Goal: Task Accomplishment & Management: Use online tool/utility

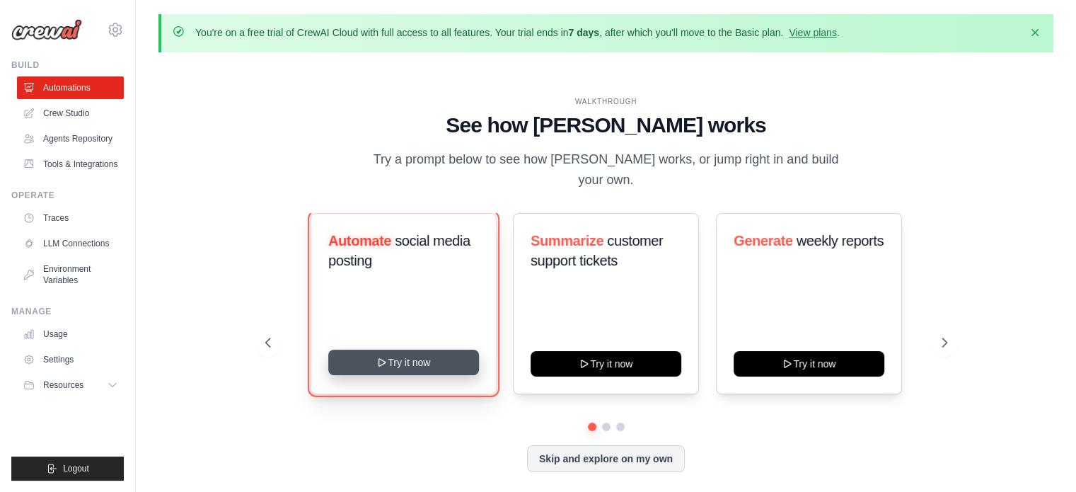
click at [445, 353] on button "Try it now" at bounding box center [403, 362] width 151 height 25
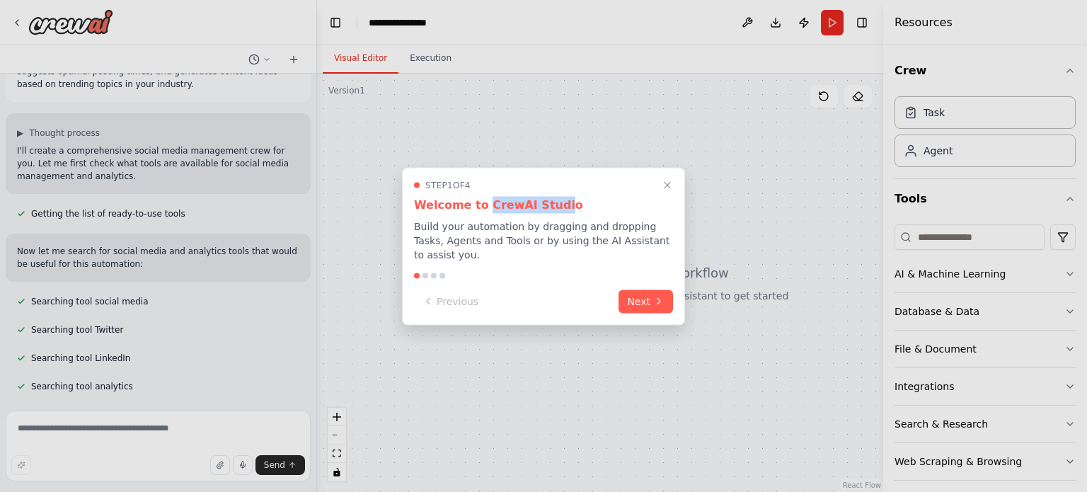
scroll to position [85, 0]
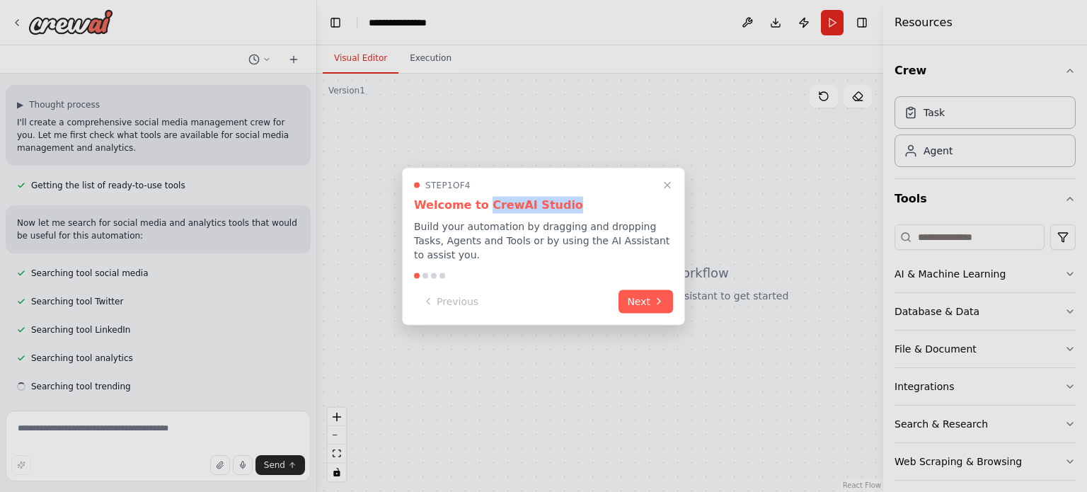
drag, startPoint x: 481, startPoint y: 203, endPoint x: 558, endPoint y: 206, distance: 76.5
click at [558, 206] on h3 "Welcome to CrewAI Studio" at bounding box center [543, 204] width 259 height 17
copy h3 "CrewAI Studio"
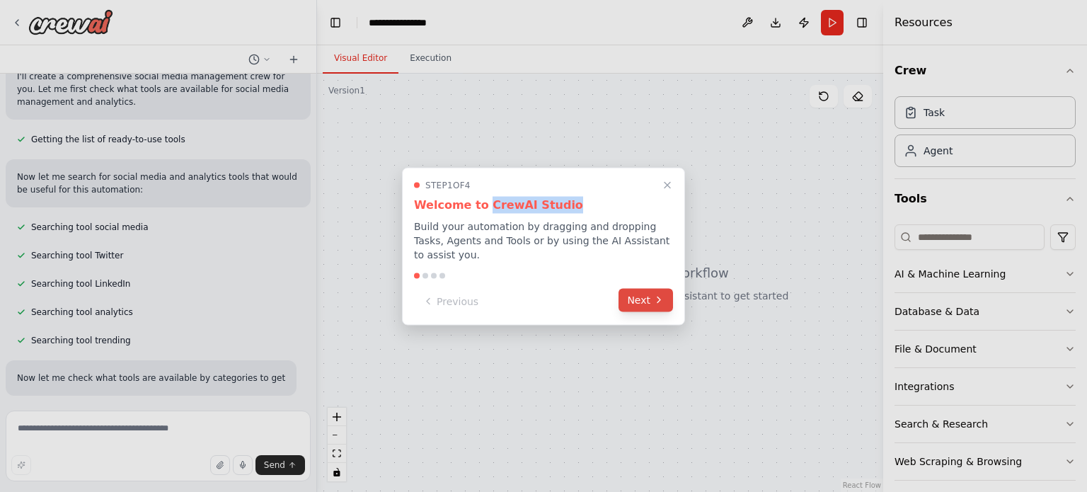
scroll to position [173, 0]
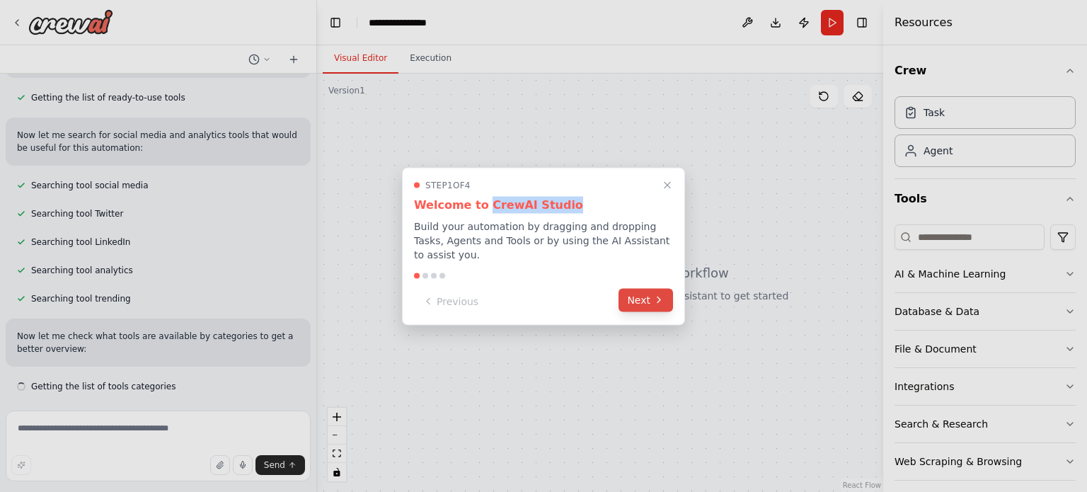
click at [645, 302] on button "Next" at bounding box center [645, 299] width 54 height 23
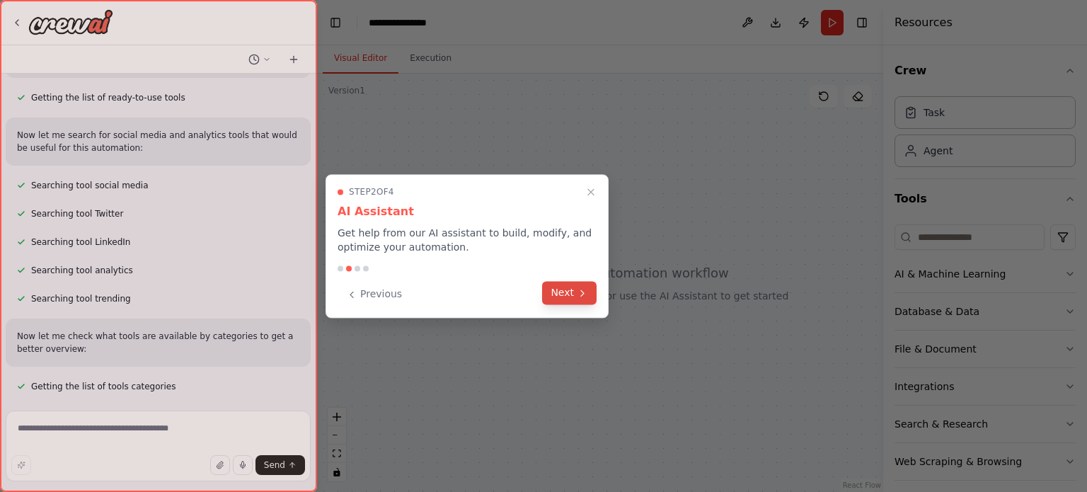
click at [565, 297] on button "Next" at bounding box center [569, 292] width 54 height 23
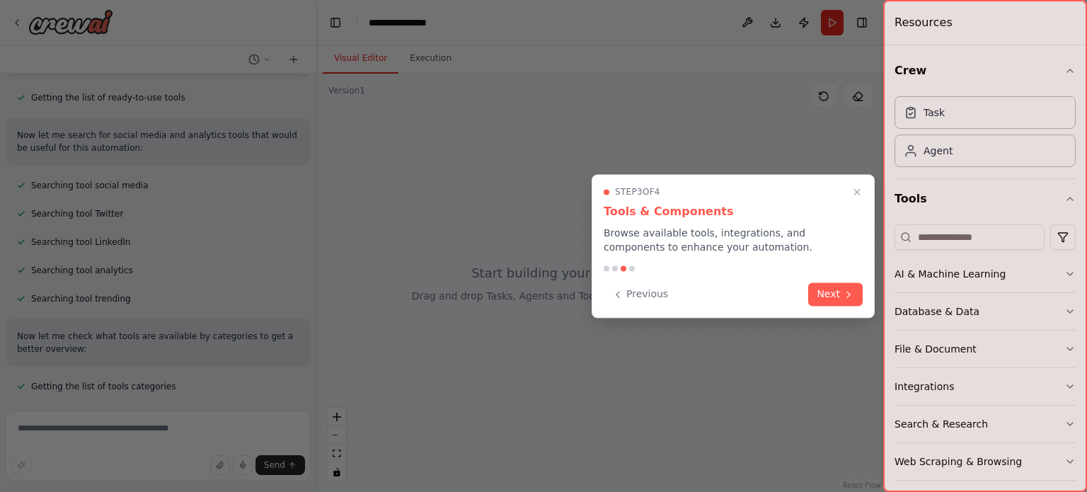
scroll to position [201, 0]
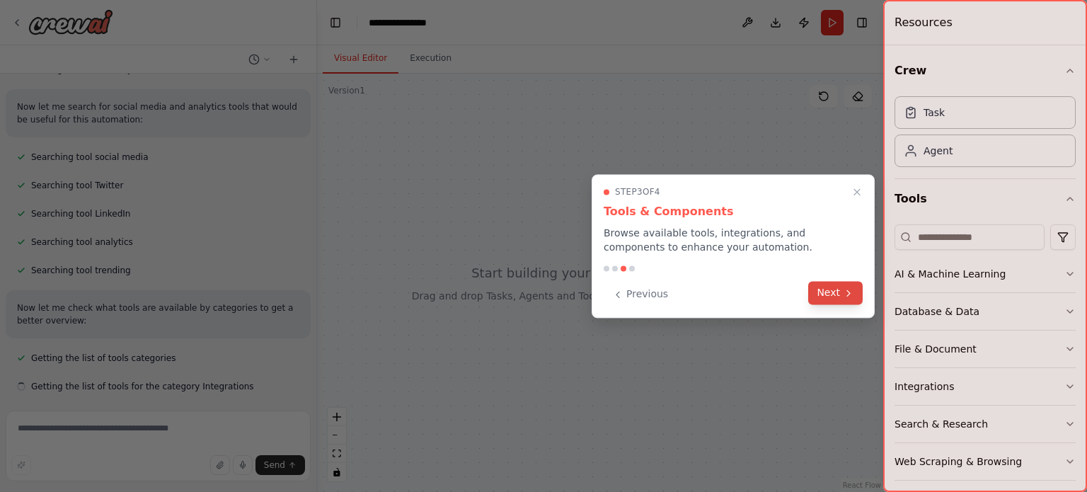
click at [841, 290] on button "Next" at bounding box center [835, 292] width 54 height 23
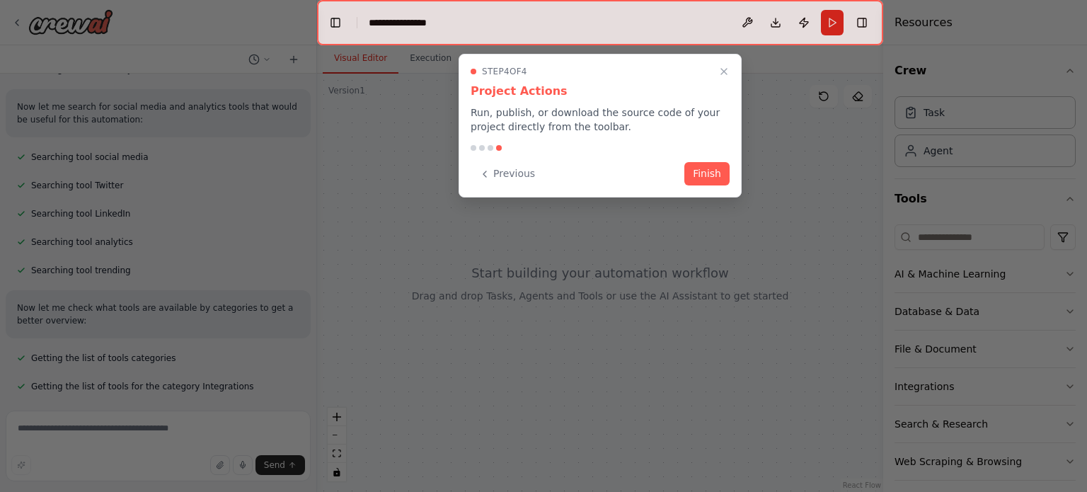
click at [710, 178] on button "Finish" at bounding box center [706, 173] width 45 height 23
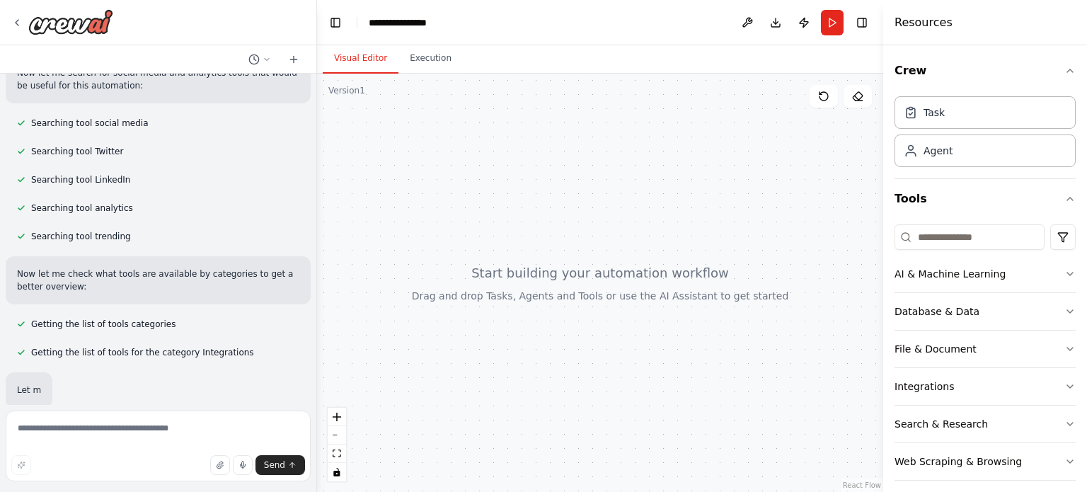
scroll to position [275, 0]
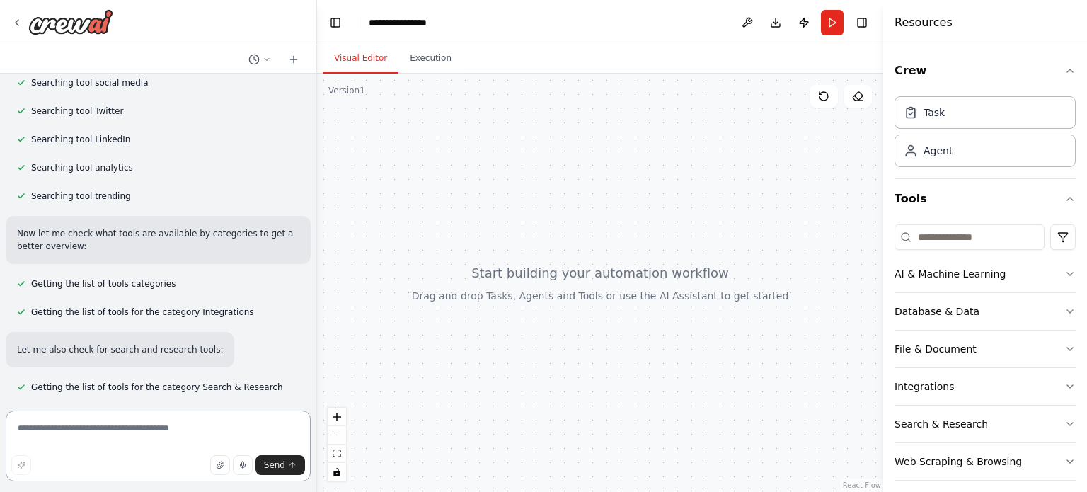
click at [78, 424] on textarea at bounding box center [158, 445] width 305 height 71
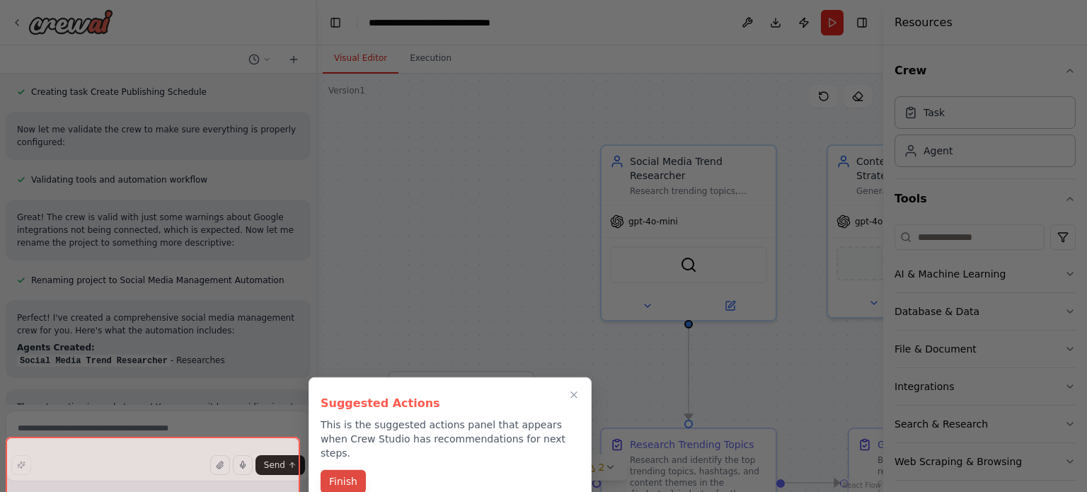
scroll to position [1185, 0]
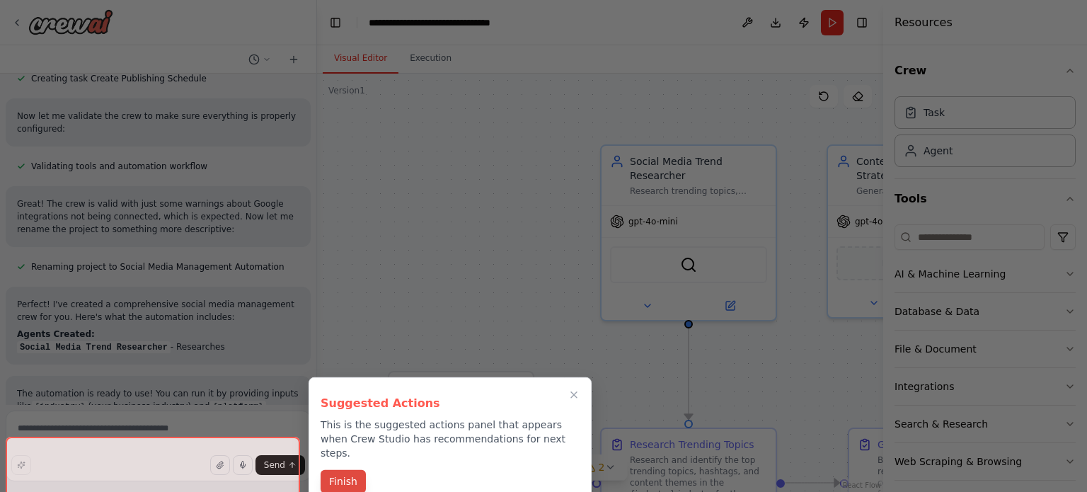
click at [345, 470] on button "Finish" at bounding box center [343, 481] width 45 height 23
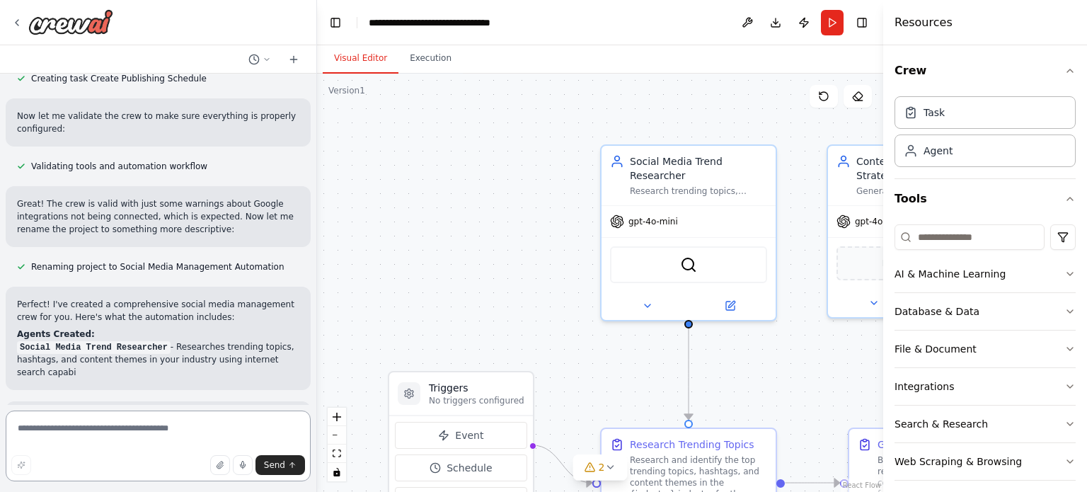
click at [107, 432] on textarea at bounding box center [158, 445] width 305 height 71
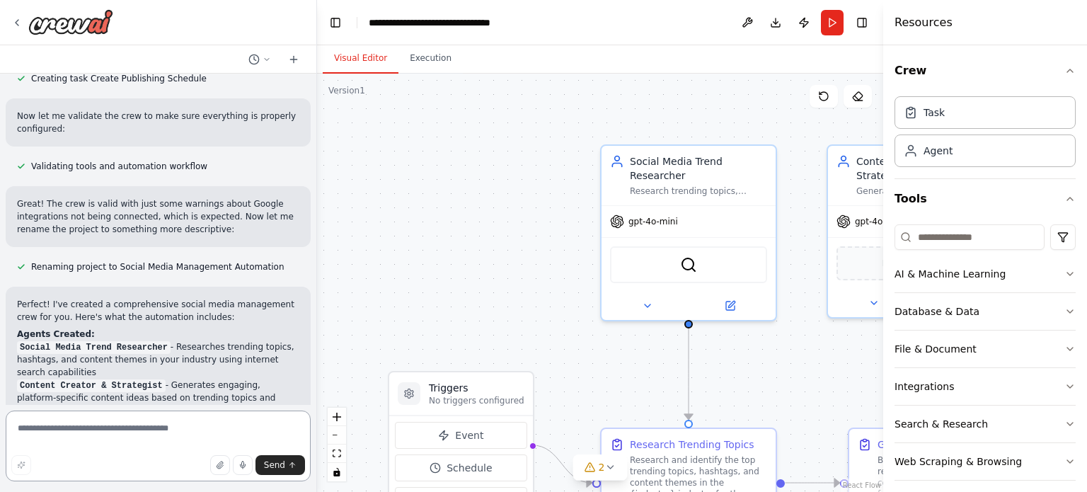
paste textarea "**********"
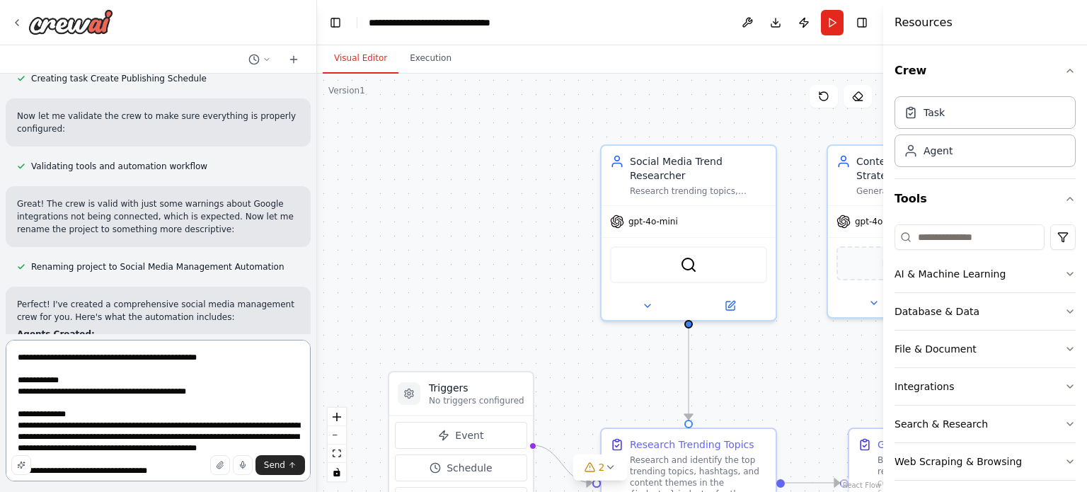
scroll to position [731, 0]
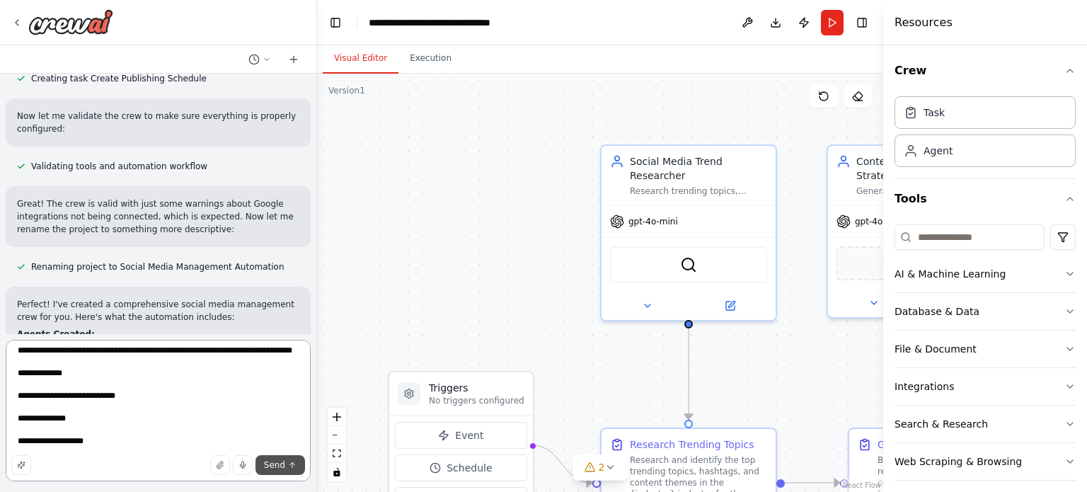
type textarea "**********"
click at [280, 469] on span "Send" at bounding box center [274, 464] width 21 height 11
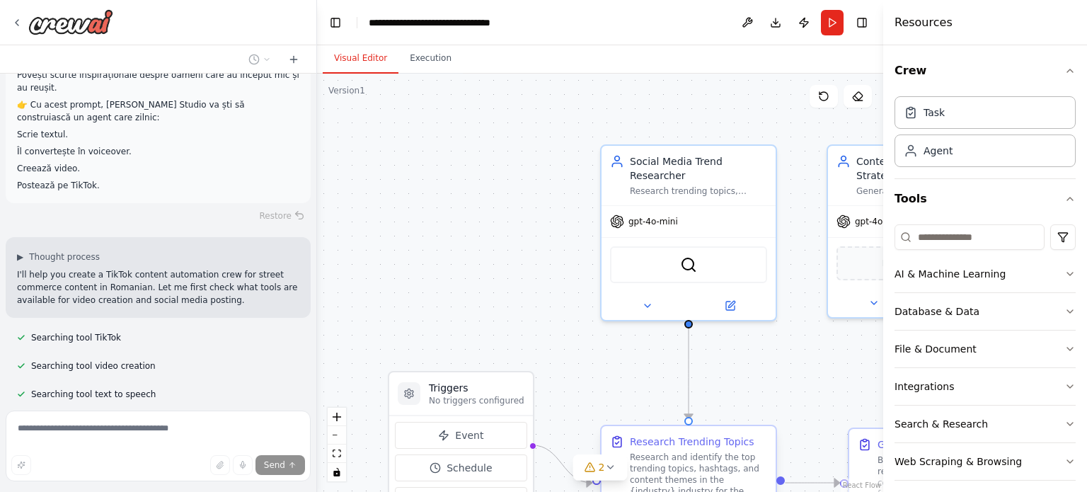
scroll to position [2657, 0]
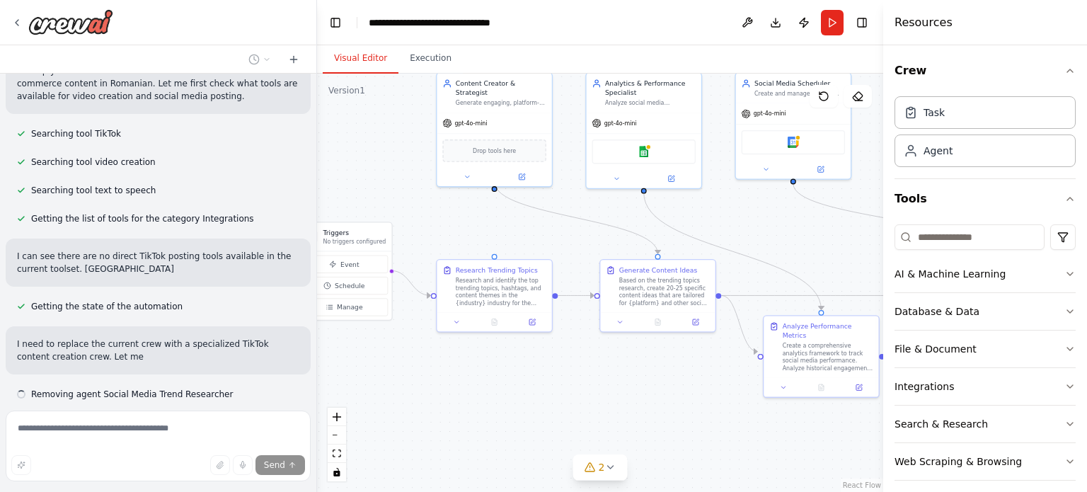
drag, startPoint x: 781, startPoint y: 376, endPoint x: 567, endPoint y: 243, distance: 252.3
click at [567, 243] on div ".deletable-edge-delete-btn { width: 20px; height: 20px; border: 0px solid #ffff…" at bounding box center [600, 283] width 566 height 418
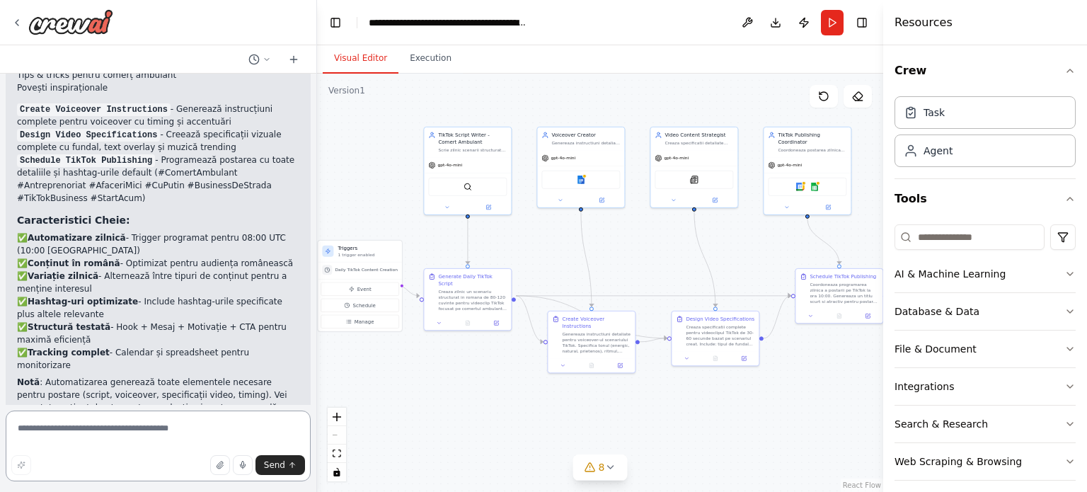
scroll to position [4446, 0]
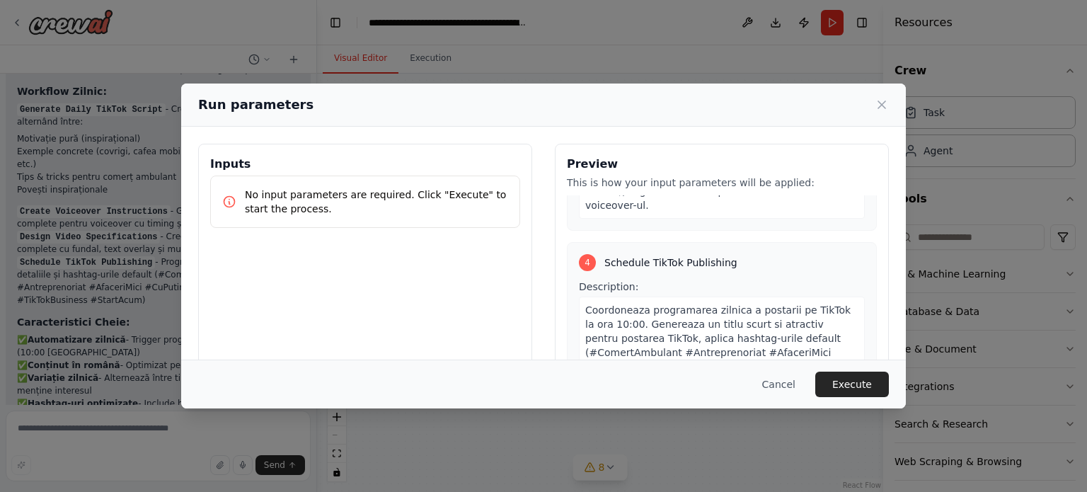
scroll to position [1035, 0]
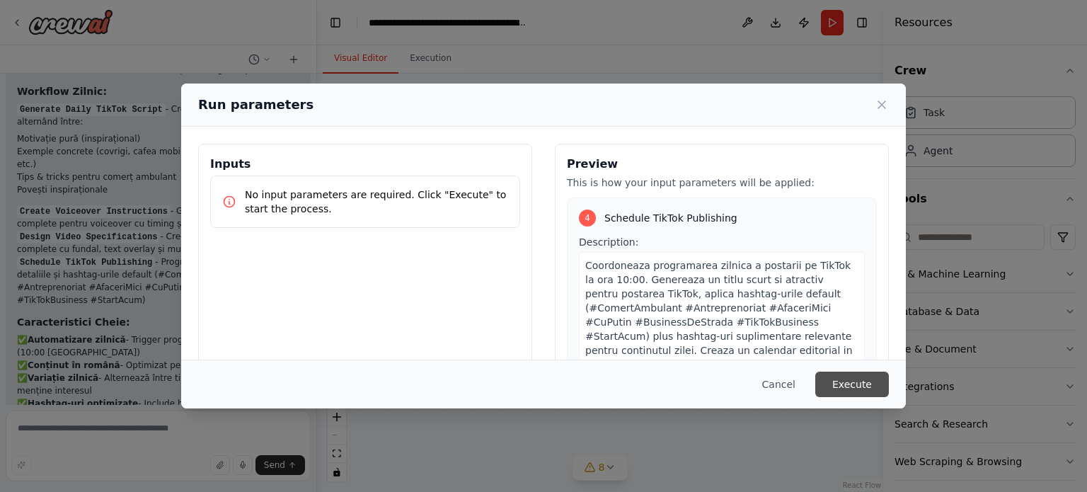
click at [852, 386] on button "Execute" at bounding box center [852, 383] width 74 height 25
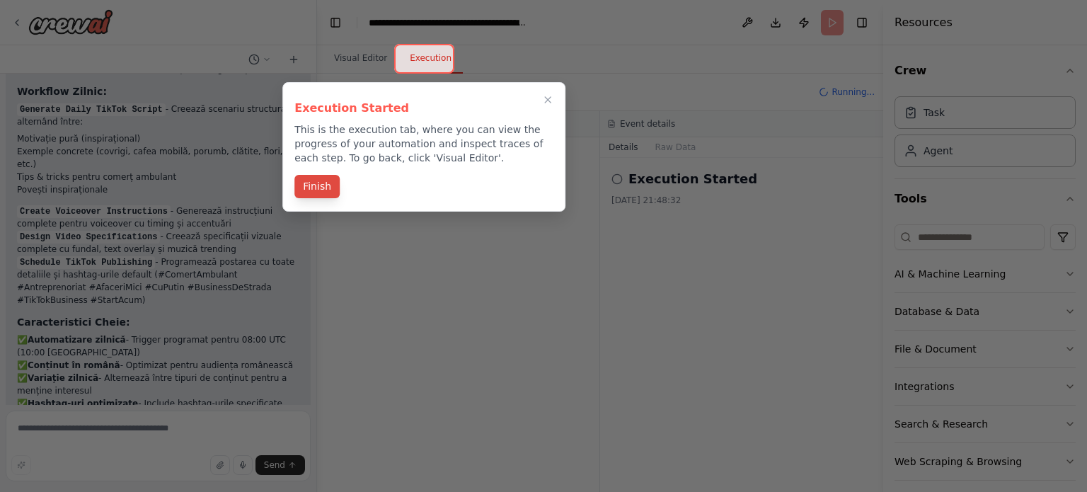
click at [316, 186] on button "Finish" at bounding box center [316, 186] width 45 height 23
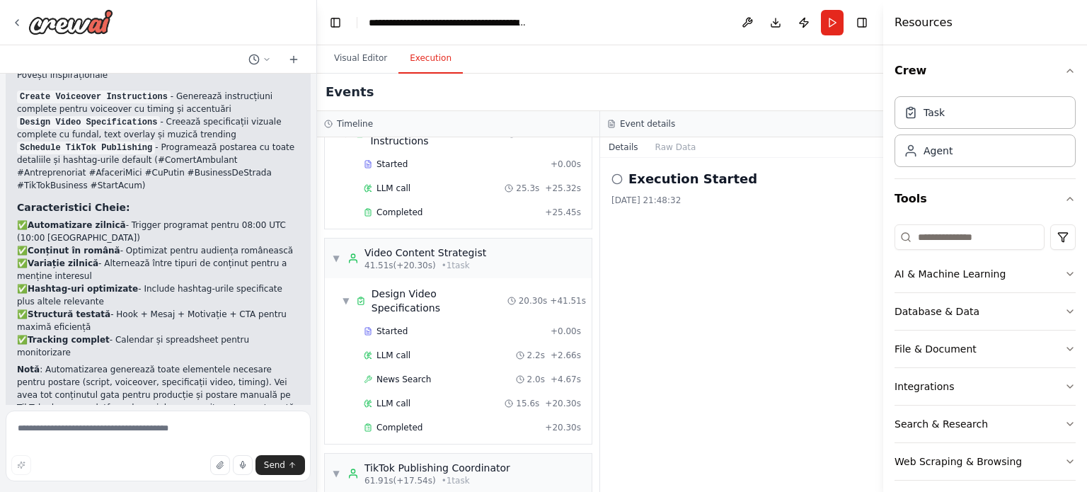
scroll to position [375, 0]
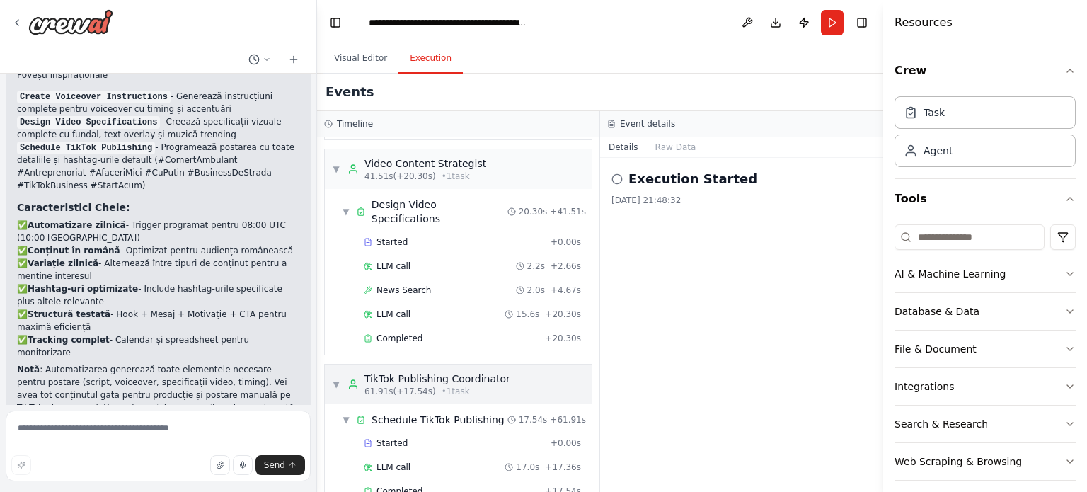
click at [446, 386] on span "• 1 task" at bounding box center [456, 391] width 28 height 11
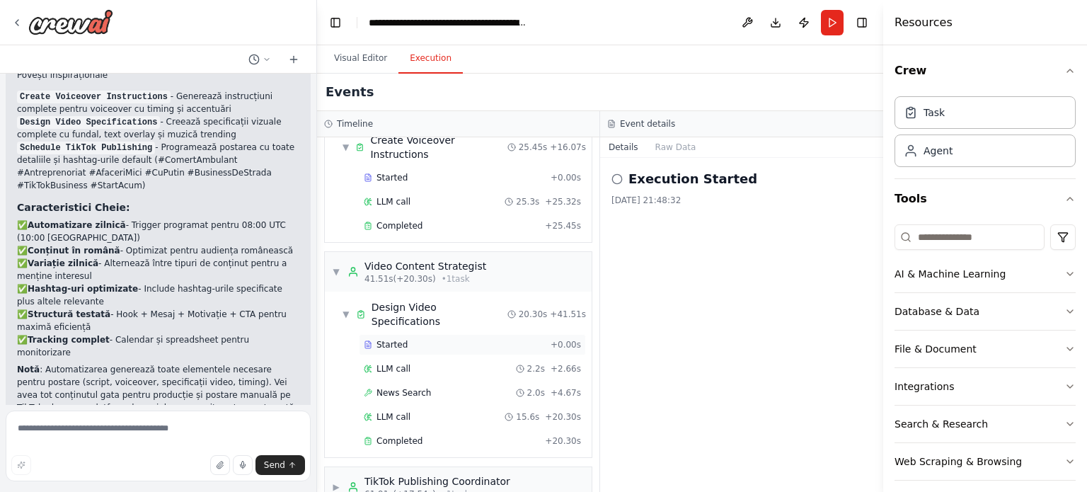
click at [402, 339] on span "Started" at bounding box center [391, 344] width 31 height 11
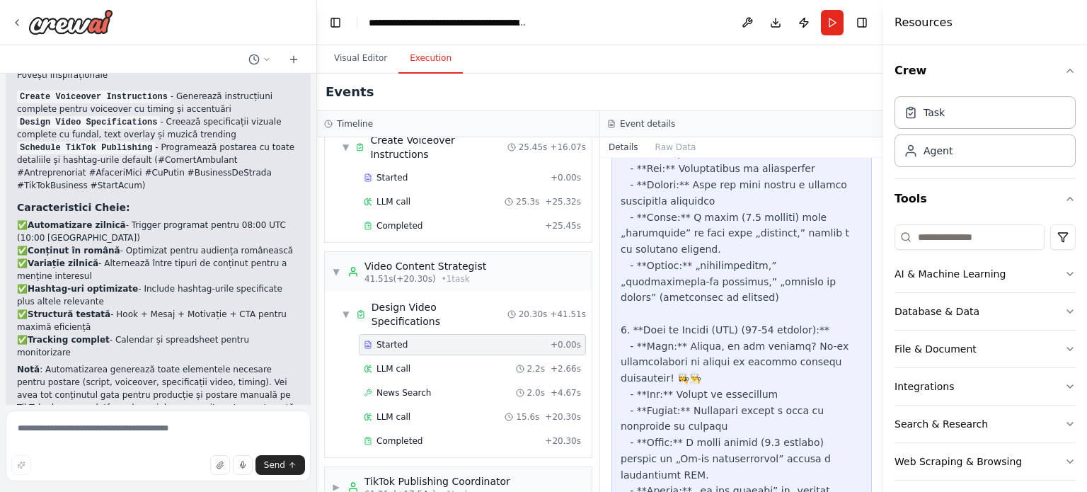
scroll to position [1782, 0]
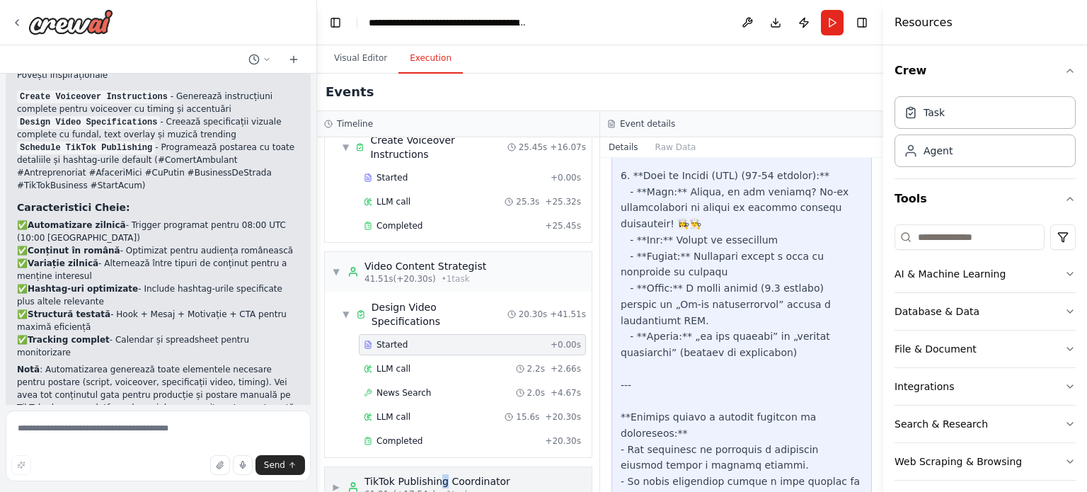
click at [444, 474] on div "TikTok Publishing Coordinator" at bounding box center [437, 481] width 146 height 14
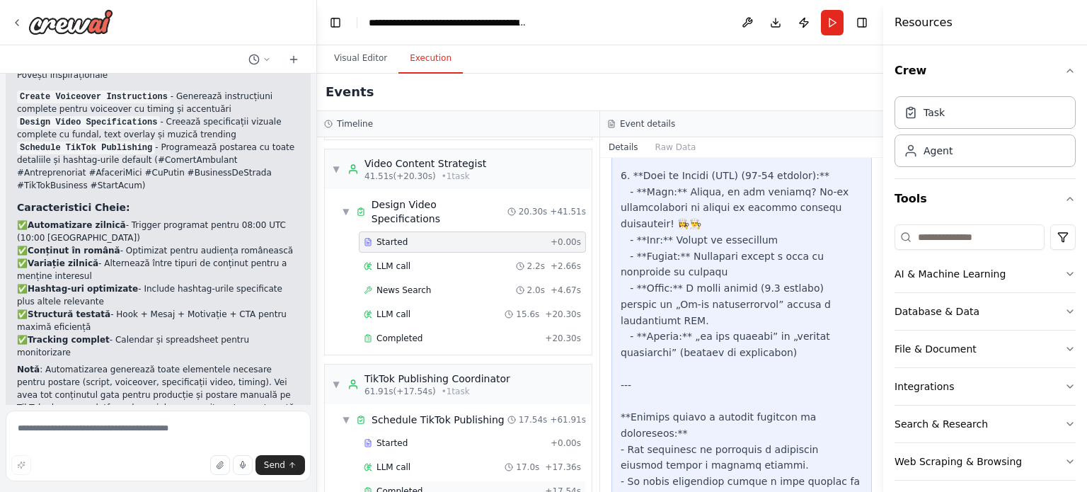
click at [415, 485] on span "Completed" at bounding box center [399, 490] width 46 height 11
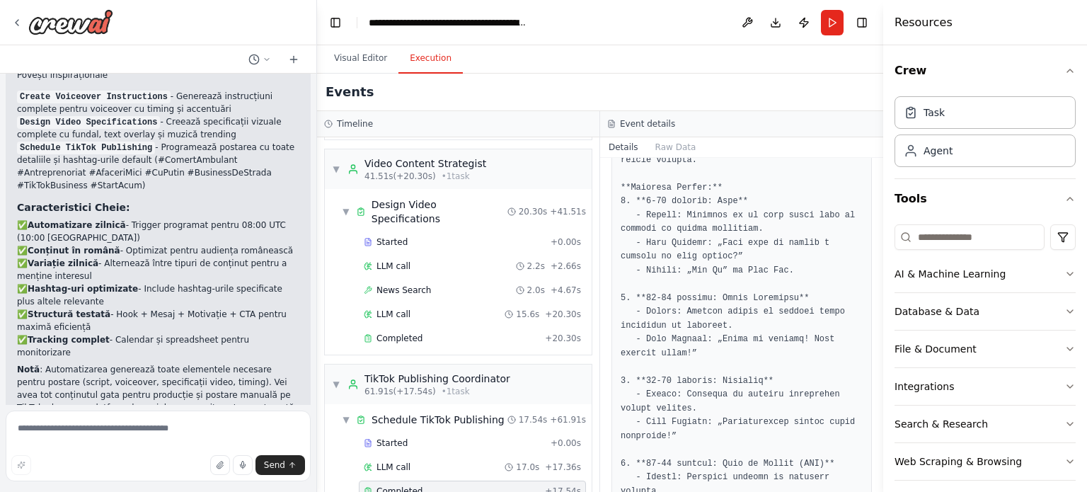
scroll to position [1259, 0]
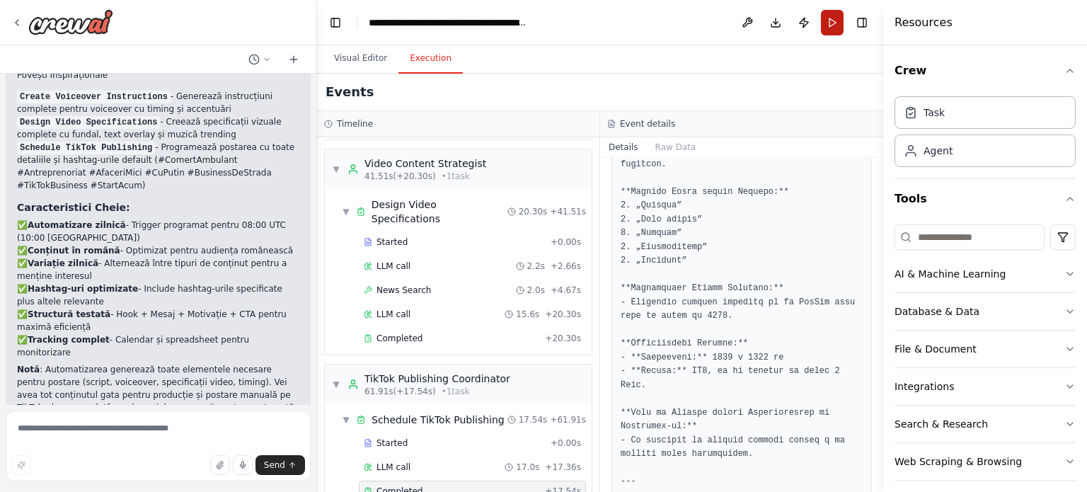
click at [835, 17] on button "Run" at bounding box center [832, 22] width 23 height 25
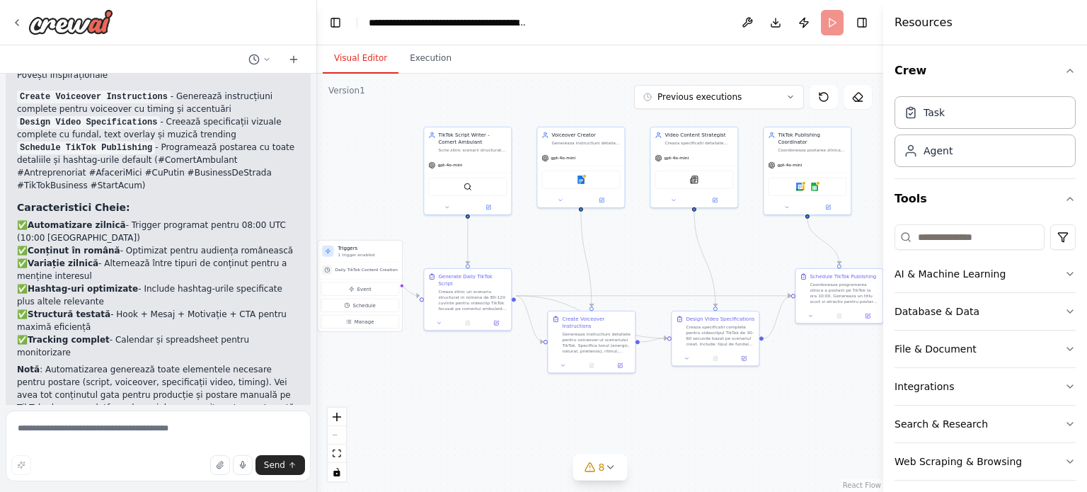
click at [357, 56] on button "Visual Editor" at bounding box center [361, 59] width 76 height 30
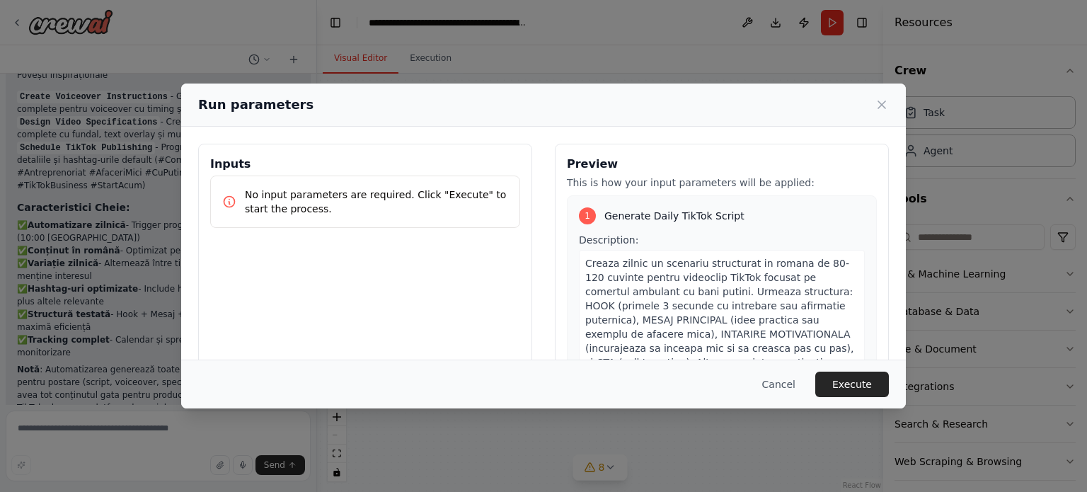
click at [421, 198] on p "No input parameters are required. Click "Execute" to start the process." at bounding box center [376, 202] width 263 height 28
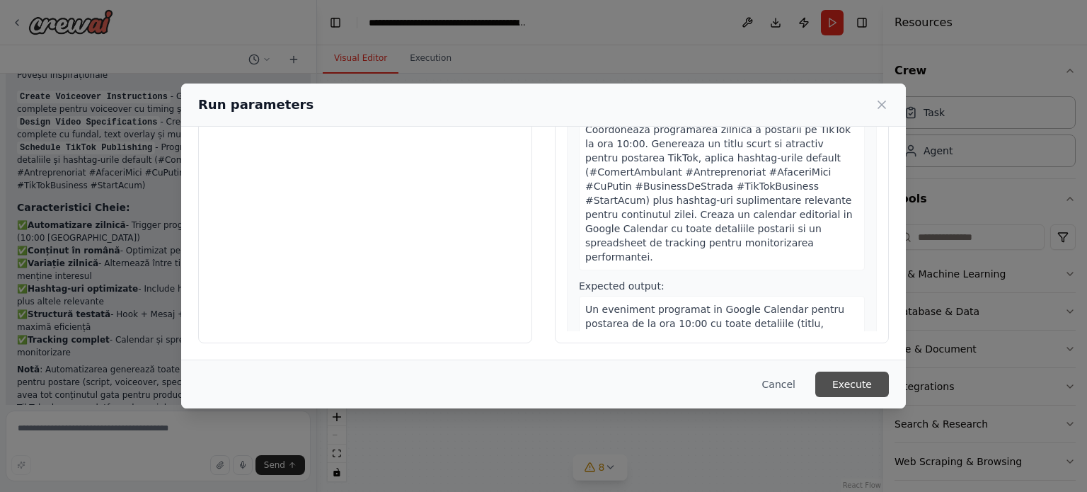
click at [862, 389] on button "Execute" at bounding box center [852, 383] width 74 height 25
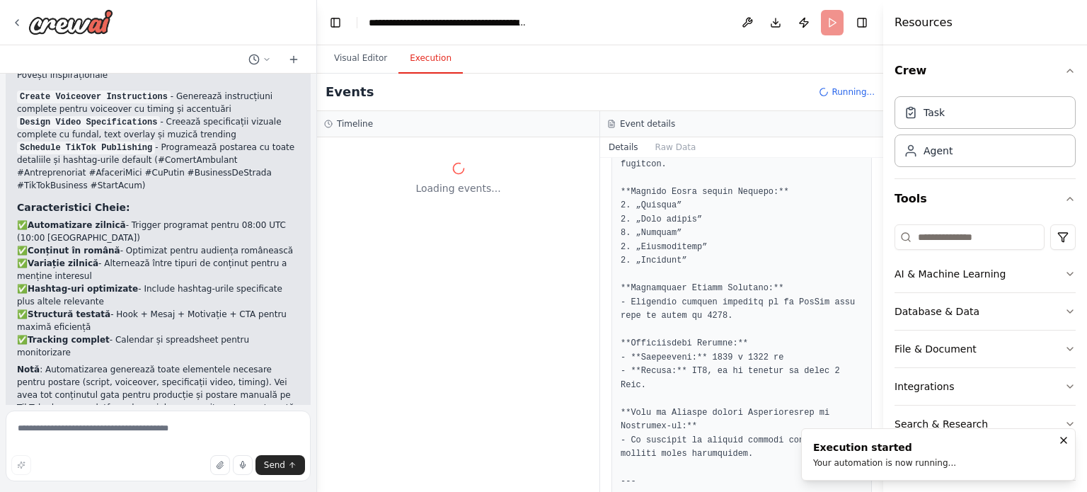
scroll to position [0, 0]
click at [942, 162] on div "Agent" at bounding box center [984, 150] width 181 height 33
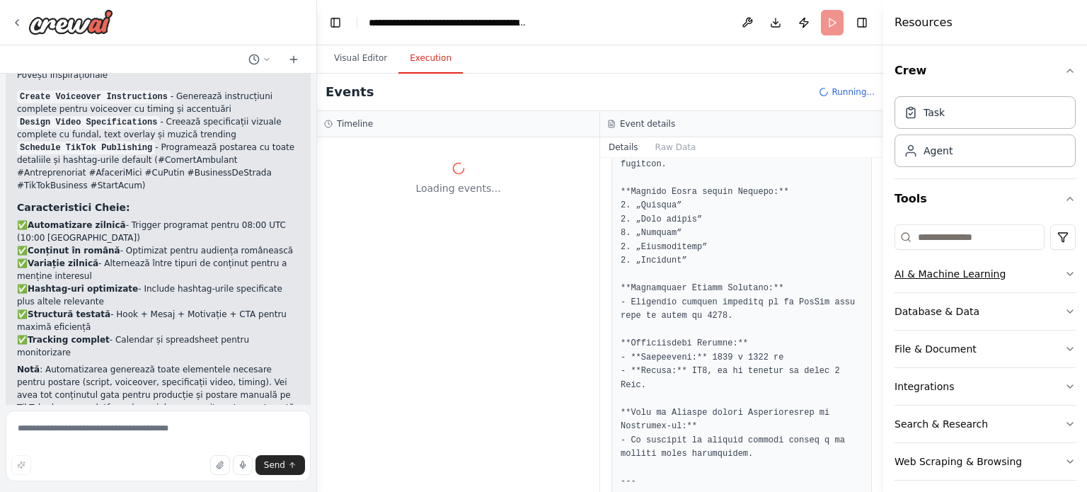
click at [1030, 277] on button "AI & Machine Learning" at bounding box center [984, 273] width 181 height 37
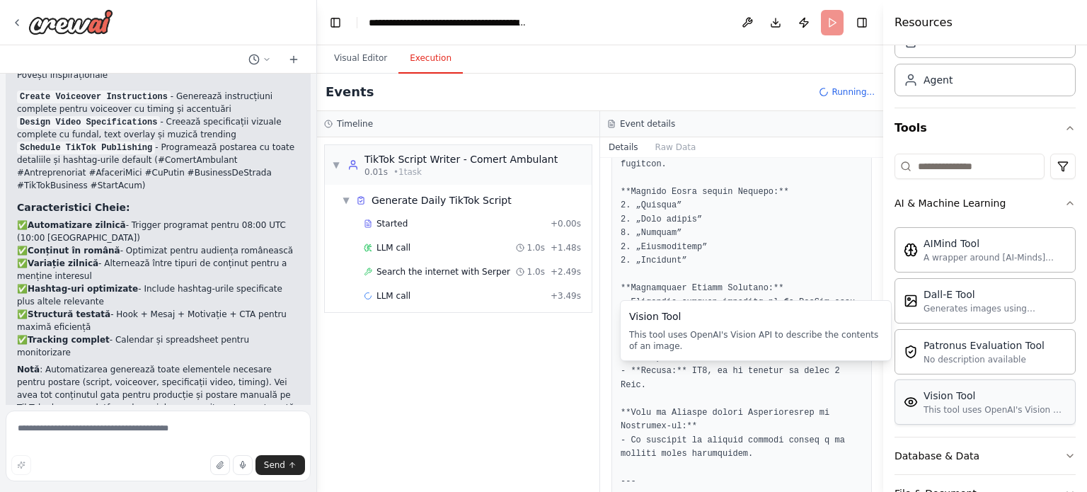
scroll to position [142, 0]
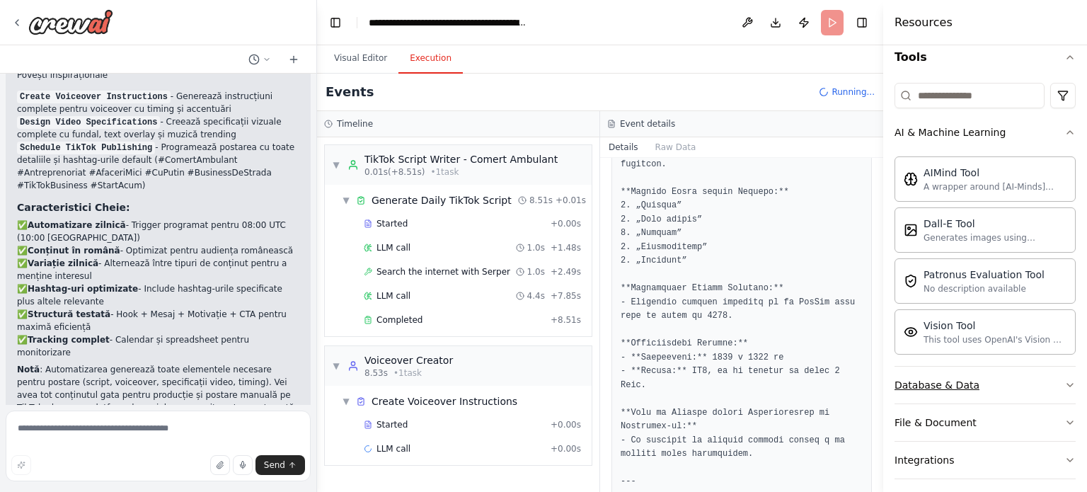
click at [1001, 386] on button "Database & Data" at bounding box center [984, 385] width 181 height 37
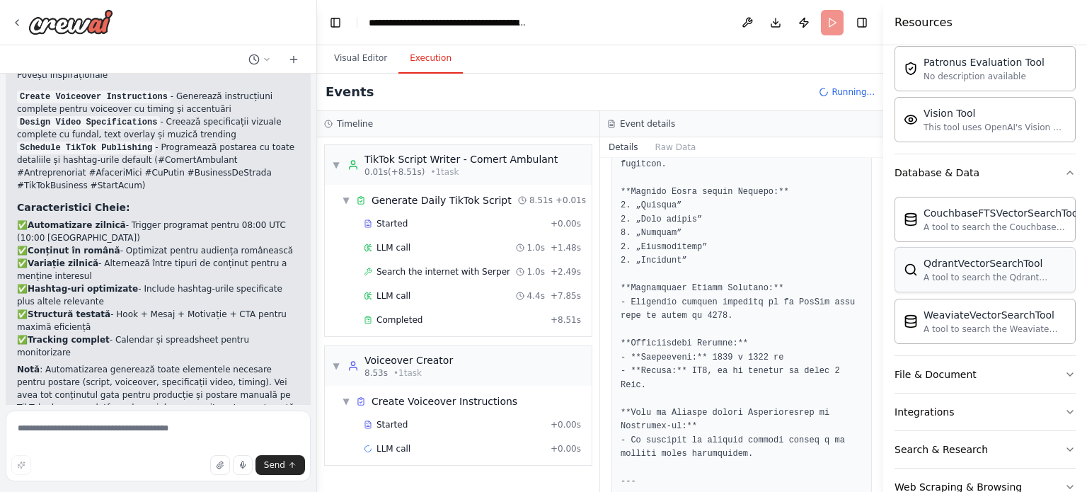
scroll to position [425, 0]
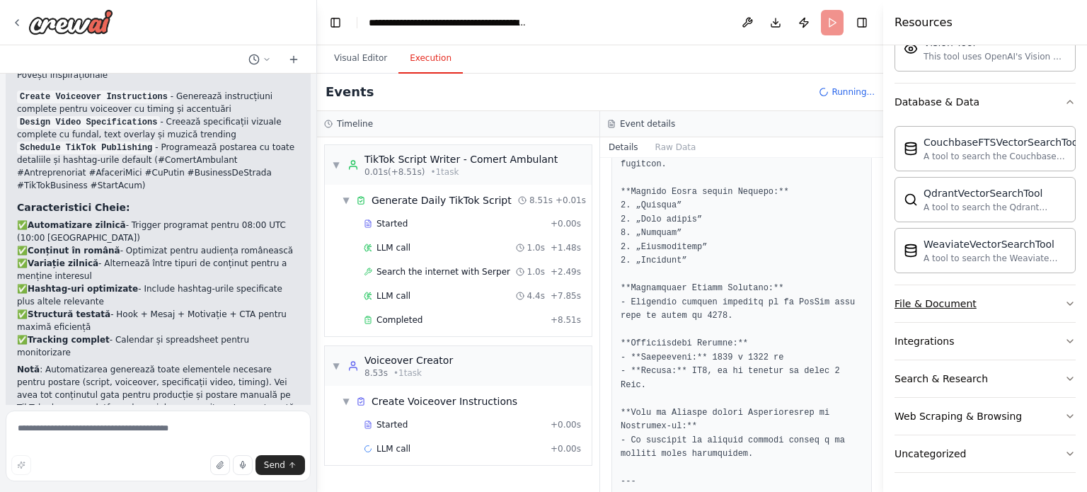
click at [1034, 299] on button "File & Document" at bounding box center [984, 303] width 181 height 37
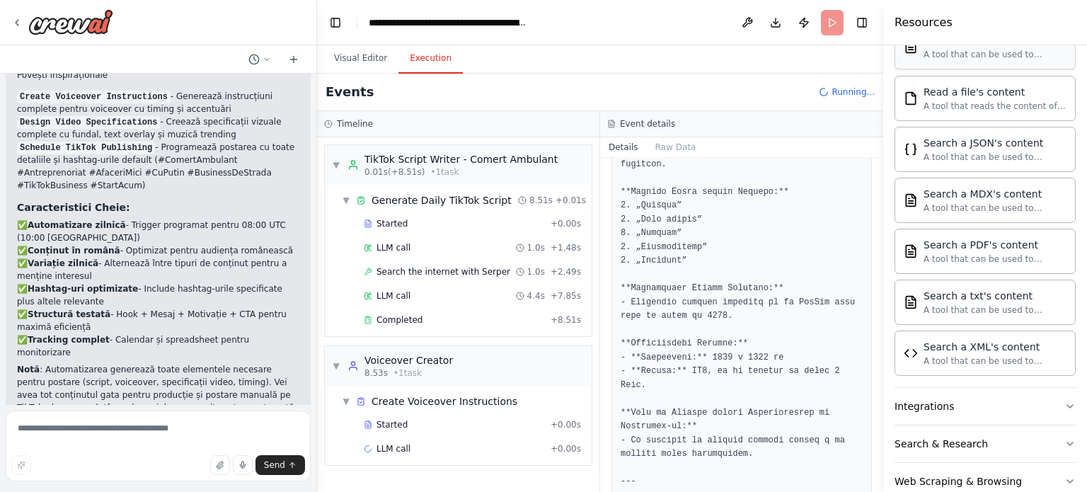
scroll to position [841, 0]
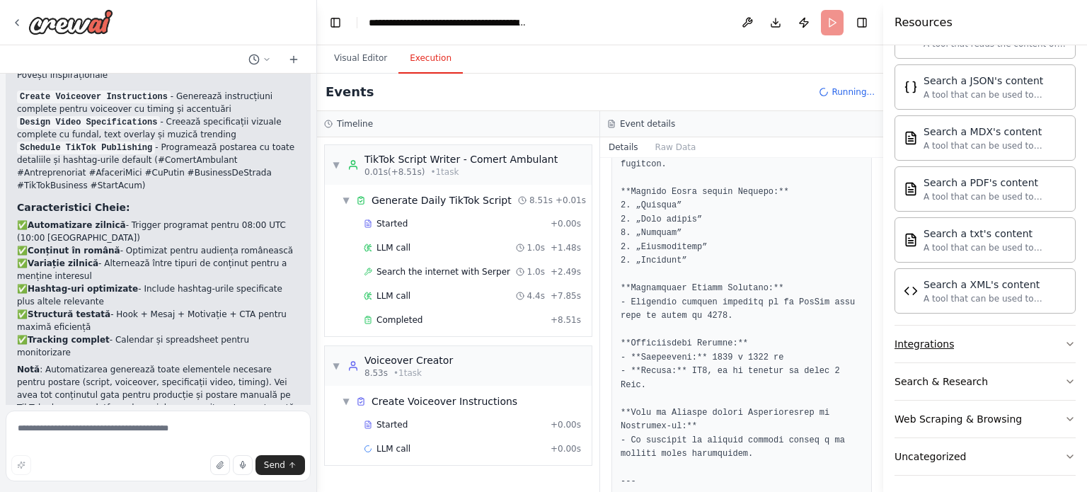
click at [1047, 339] on button "Integrations" at bounding box center [984, 343] width 181 height 37
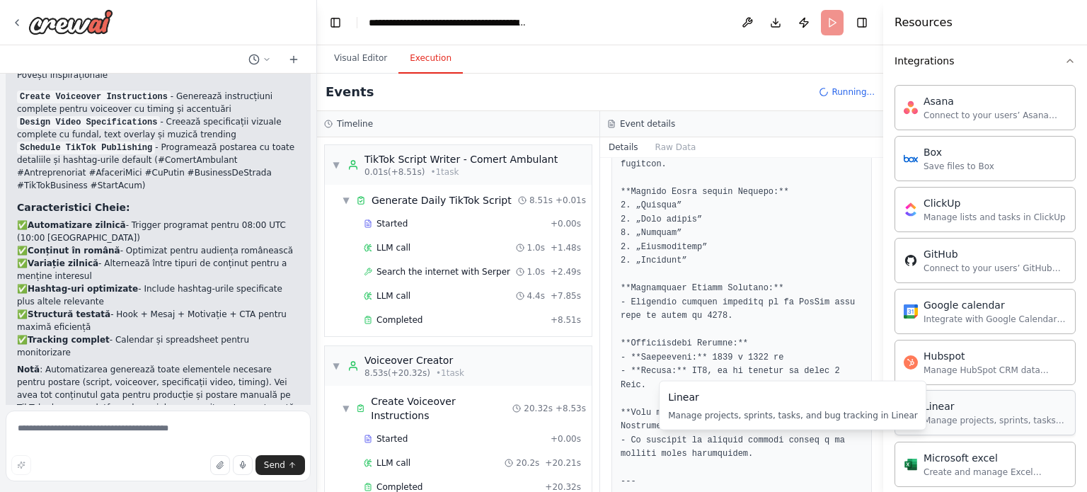
scroll to position [1194, 0]
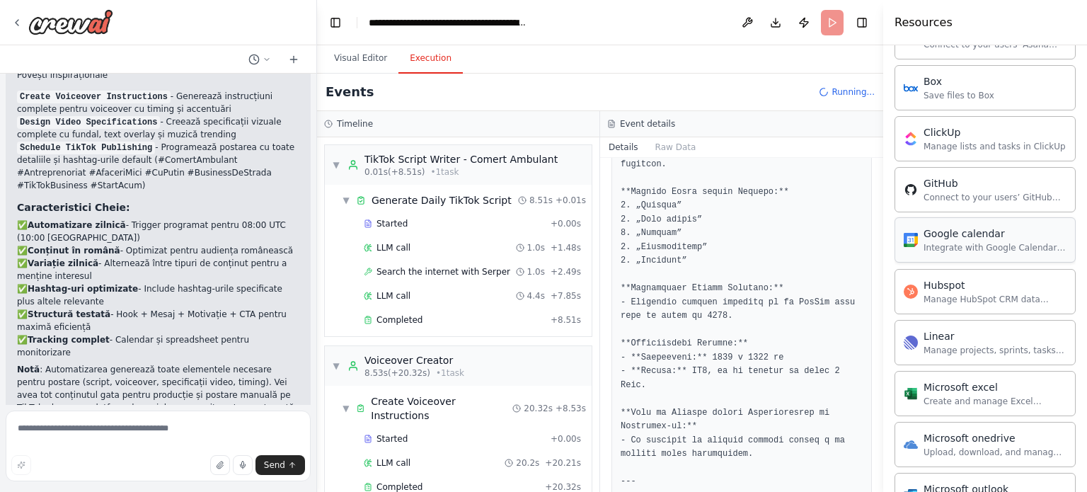
click at [988, 234] on div "Google calendar Integrate with Google Calendar to manage events, check availabi…" at bounding box center [994, 239] width 143 height 27
click at [979, 242] on div "Integrate with Google Calendar to manage events, check availability, and access…" at bounding box center [994, 247] width 143 height 11
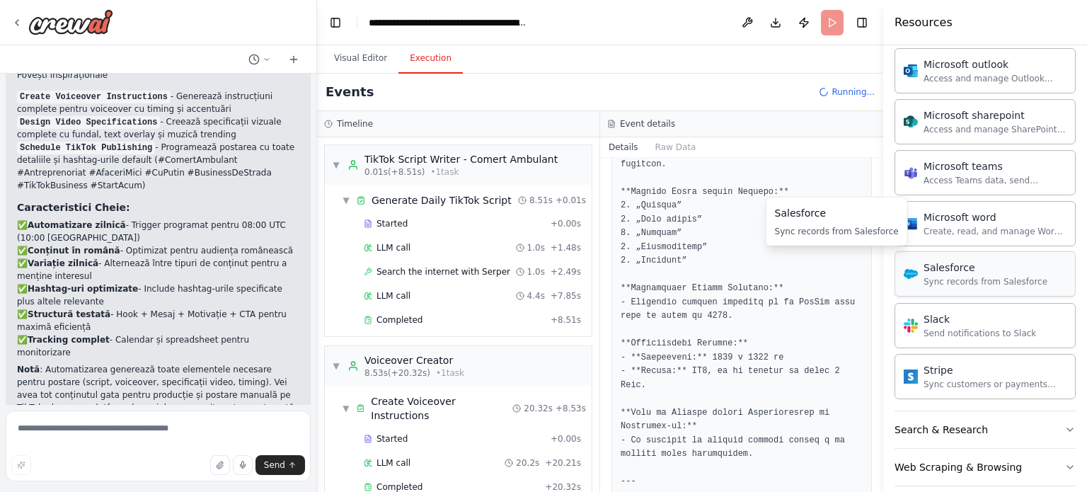
scroll to position [1663, 0]
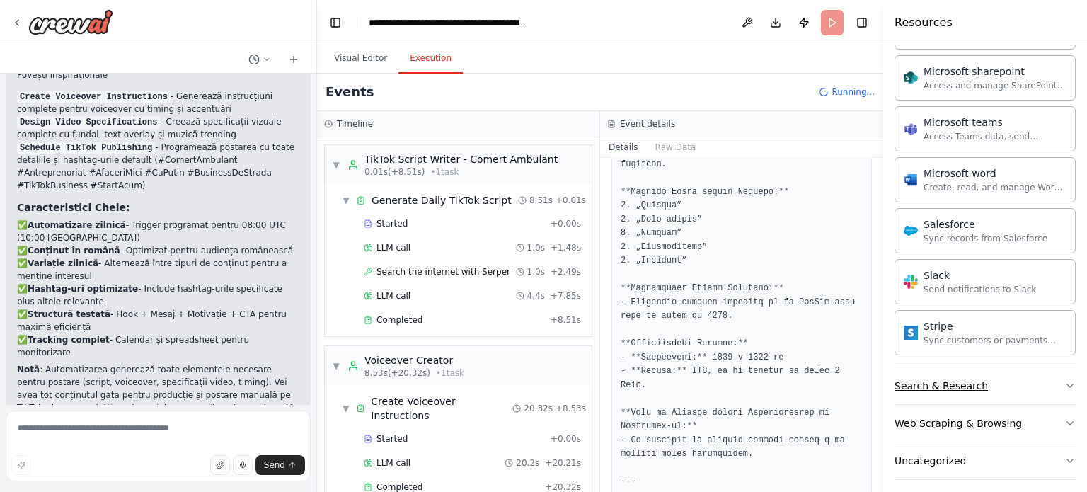
click at [1030, 375] on button "Search & Research" at bounding box center [984, 385] width 181 height 37
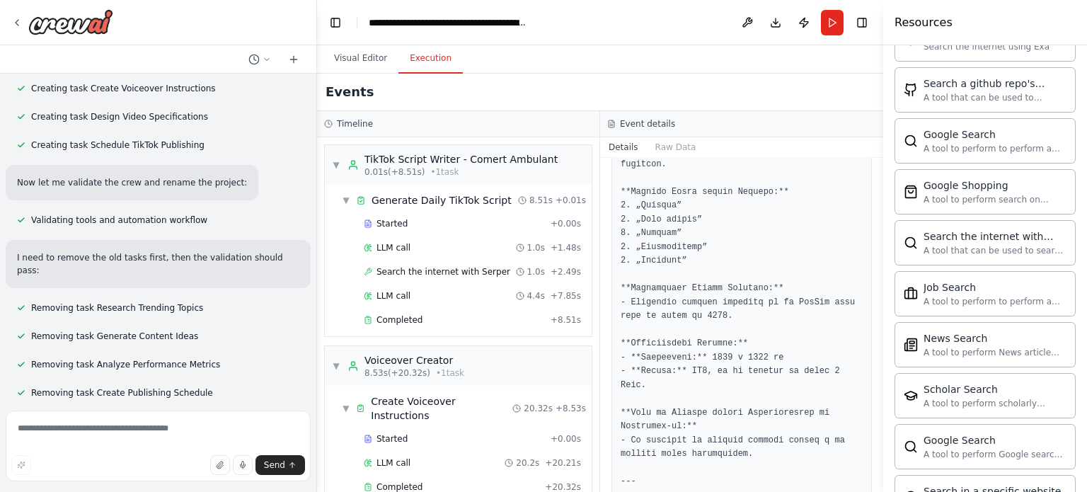
scroll to position [3243, 0]
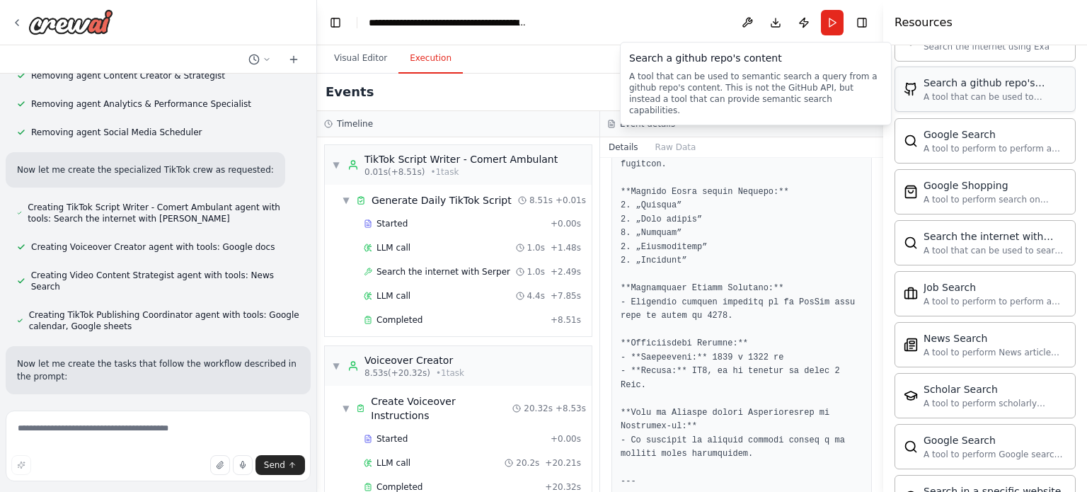
click at [979, 91] on div "A tool that can be used to semantic search a query from a github repo's content…" at bounding box center [994, 96] width 143 height 11
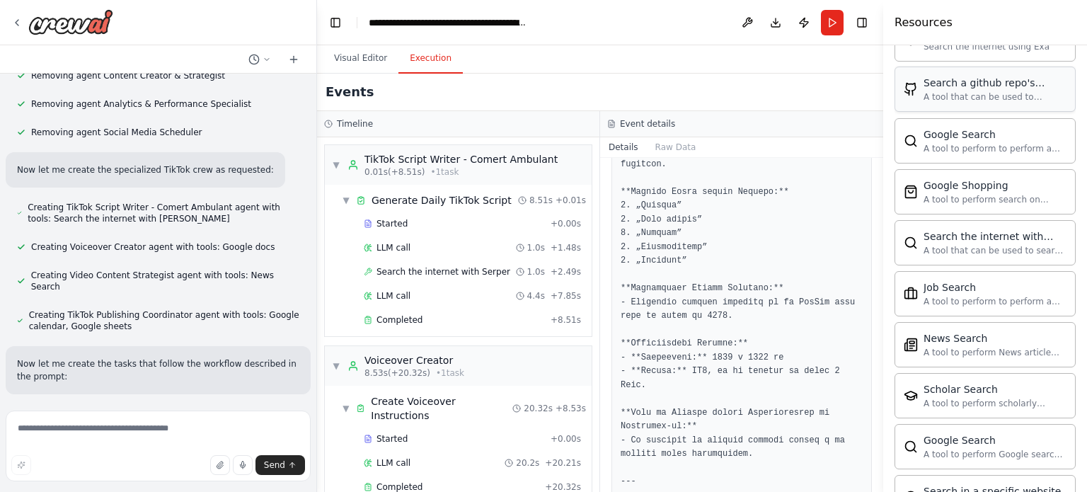
click at [959, 91] on div "A tool that can be used to semantic search a query from a github repo's content…" at bounding box center [994, 96] width 143 height 11
click at [50, 22] on img at bounding box center [70, 21] width 85 height 25
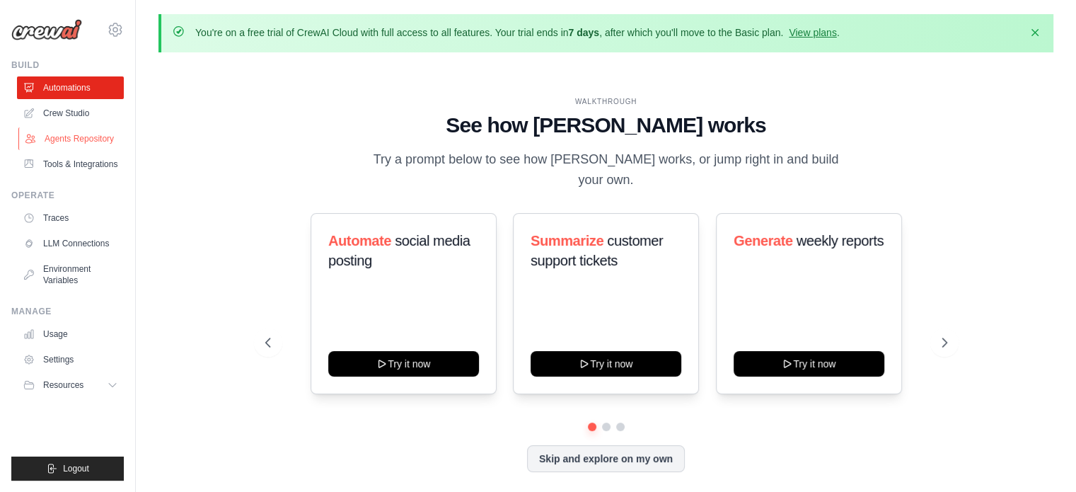
click at [83, 142] on link "Agents Repository" at bounding box center [71, 138] width 107 height 23
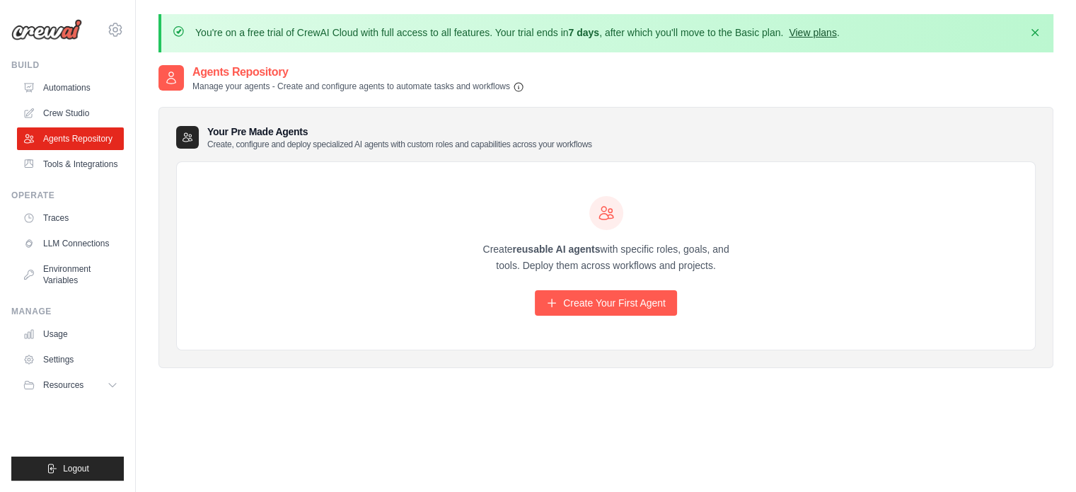
click at [826, 33] on link "View plans" at bounding box center [812, 32] width 47 height 11
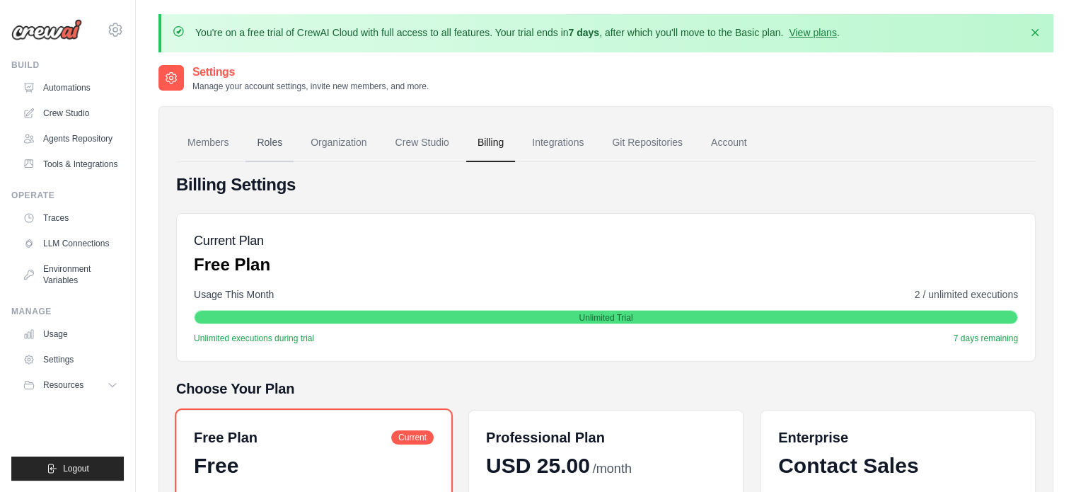
click at [272, 138] on link "Roles" at bounding box center [270, 143] width 48 height 38
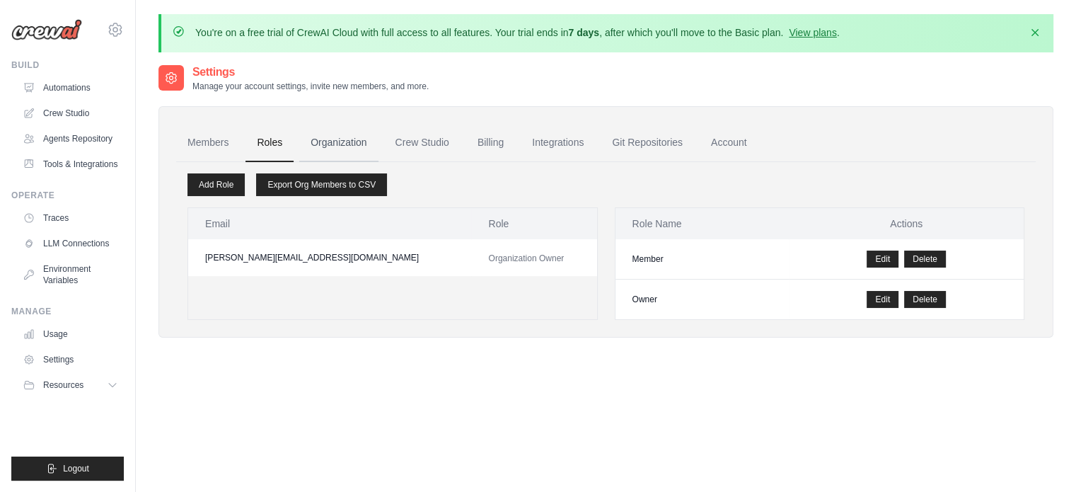
click at [324, 143] on link "Organization" at bounding box center [338, 143] width 79 height 38
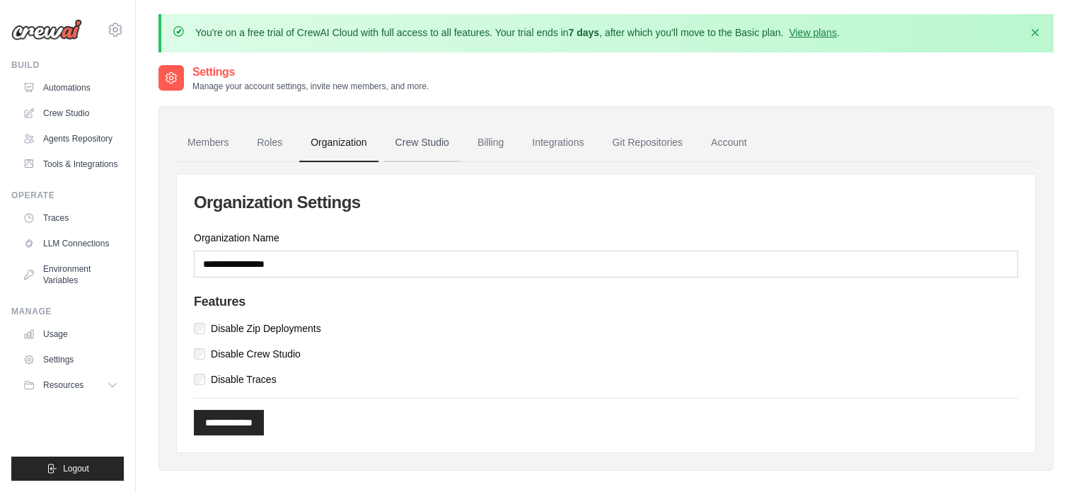
click at [412, 141] on link "Crew Studio" at bounding box center [422, 143] width 76 height 38
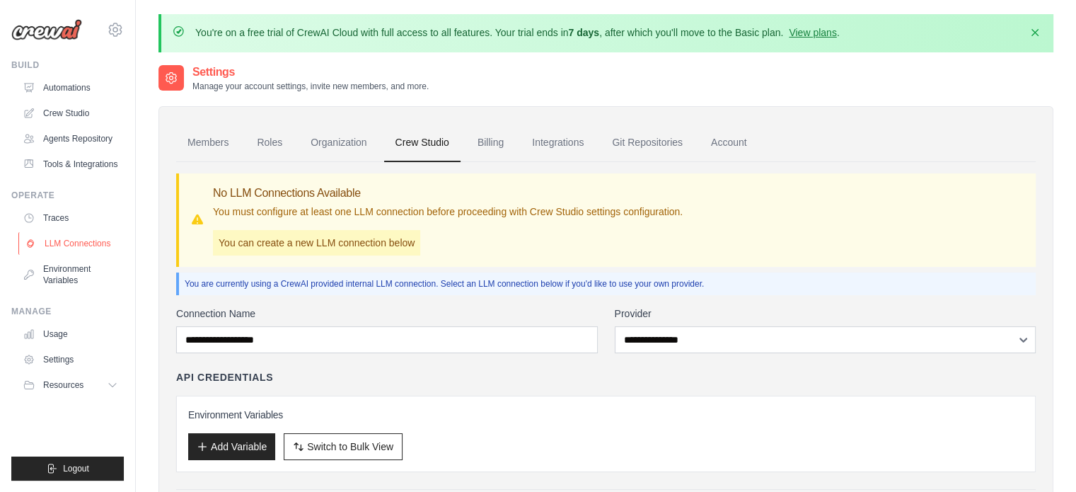
click at [72, 246] on link "LLM Connections" at bounding box center [71, 243] width 107 height 23
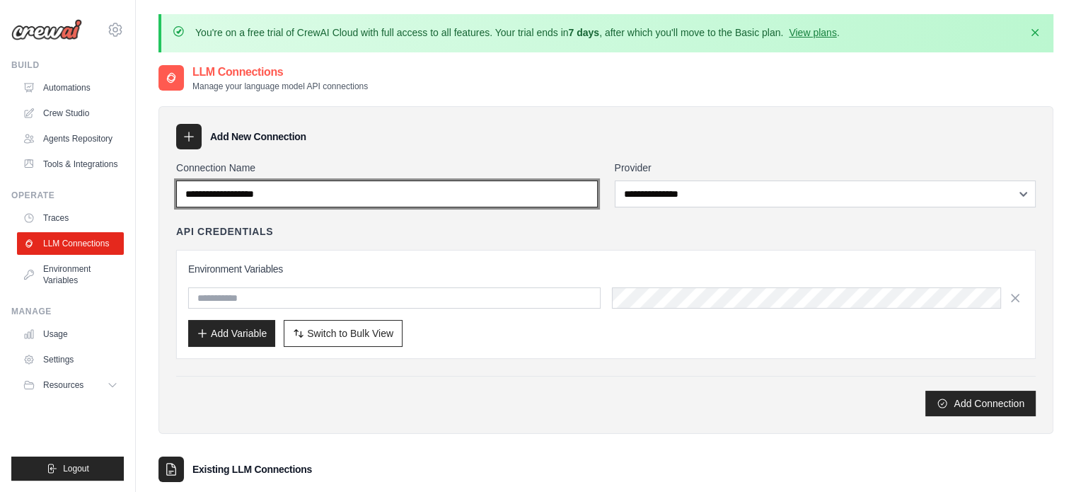
click at [443, 202] on input "Connection Name" at bounding box center [387, 193] width 422 height 27
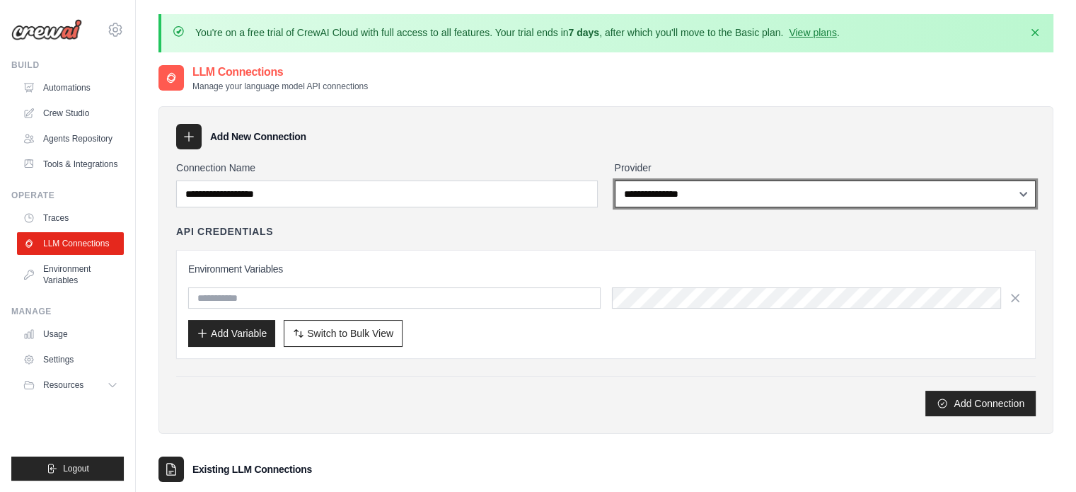
click at [669, 197] on select "**********" at bounding box center [826, 193] width 422 height 27
select select "******"
click at [615, 180] on select "**********" at bounding box center [826, 193] width 422 height 27
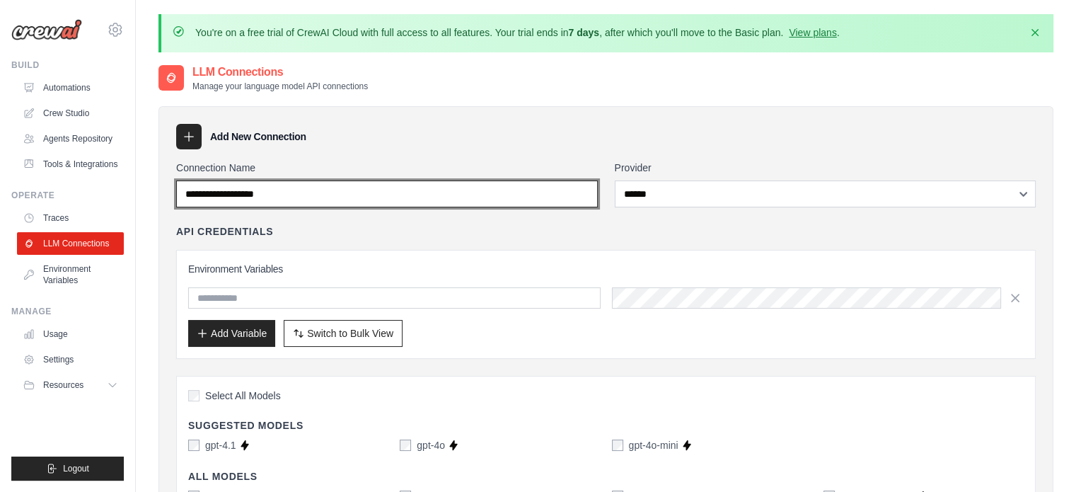
click at [238, 200] on input "Connection Name" at bounding box center [387, 193] width 422 height 27
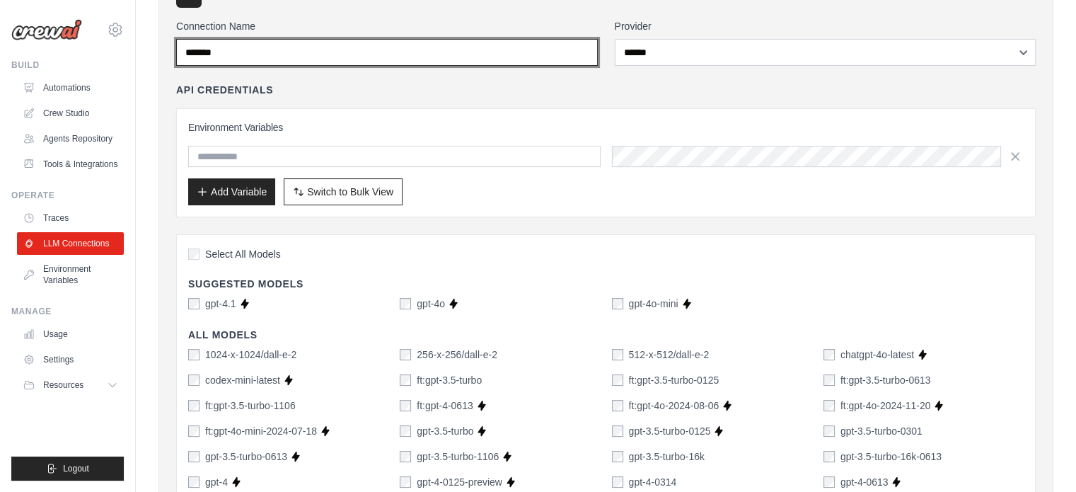
scroll to position [212, 0]
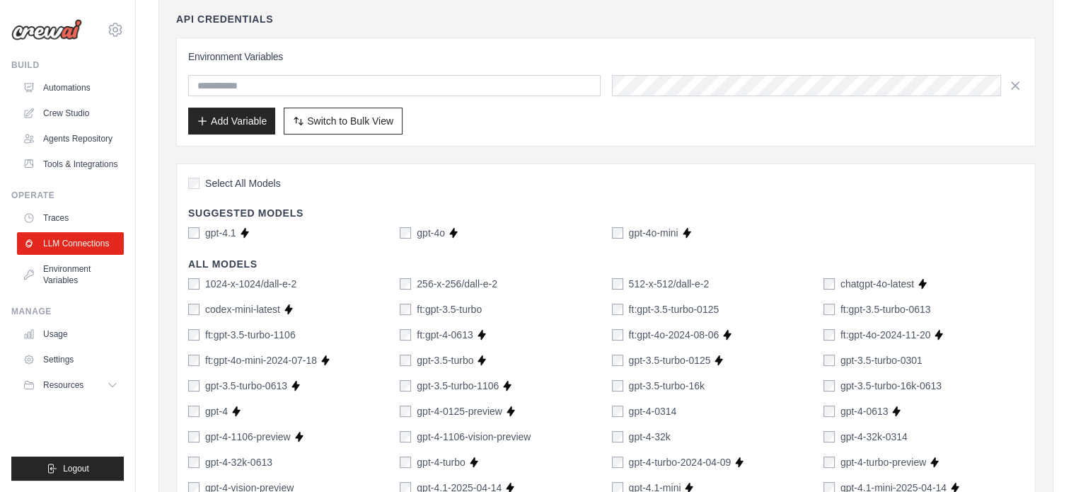
type input "*******"
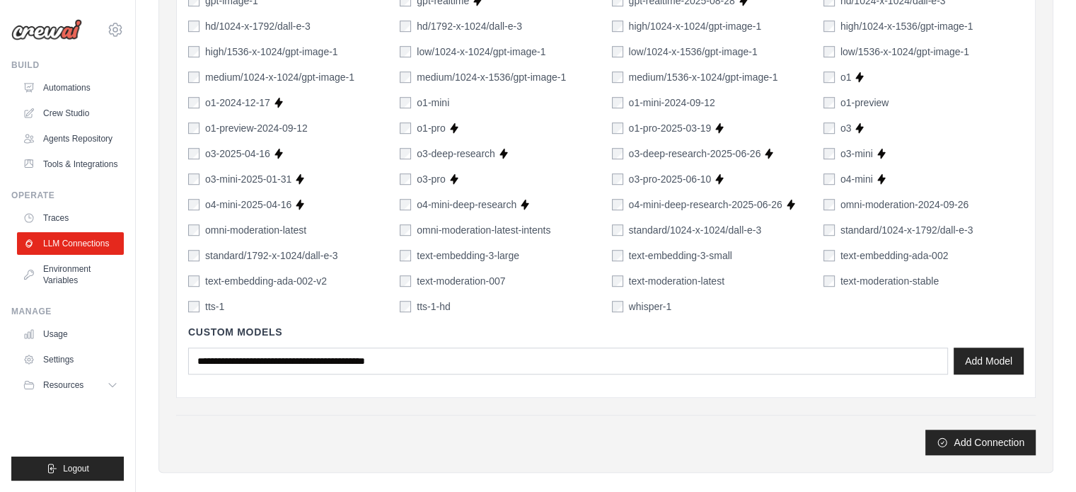
scroll to position [1095, 0]
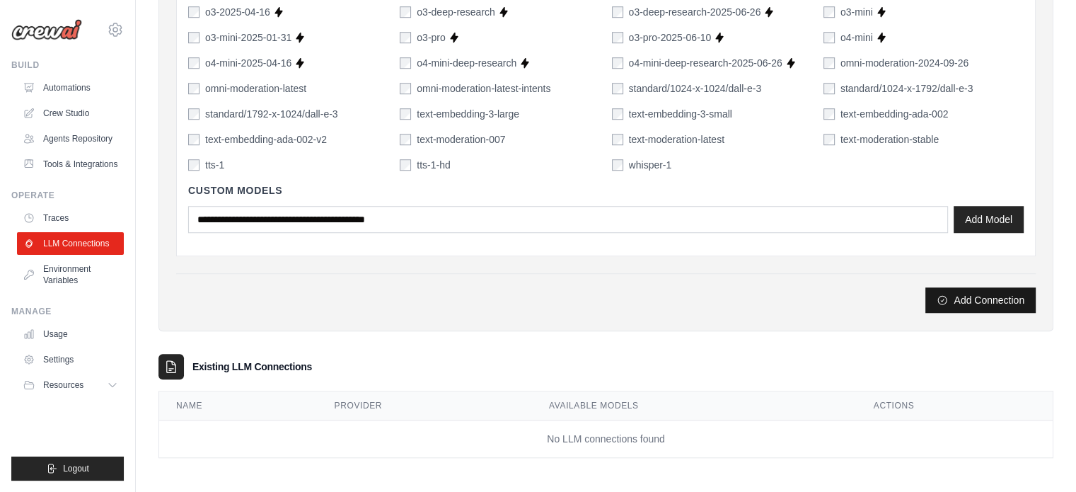
click at [981, 296] on button "Add Connection" at bounding box center [981, 299] width 110 height 25
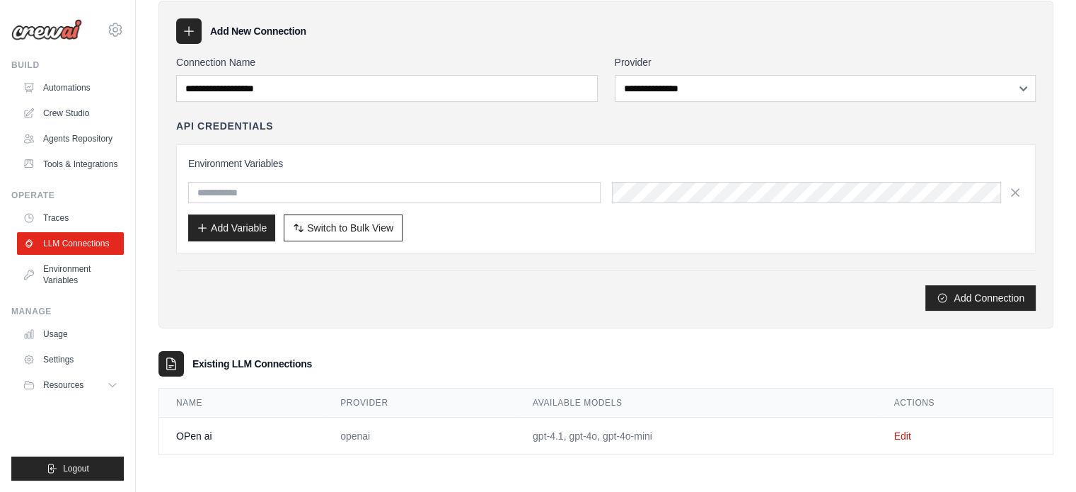
scroll to position [0, 0]
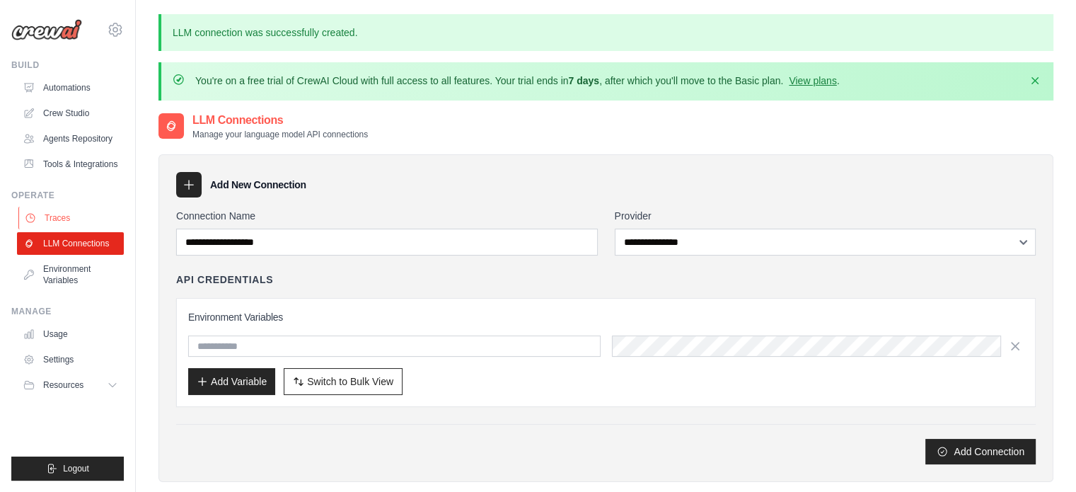
click at [54, 220] on link "Traces" at bounding box center [71, 218] width 107 height 23
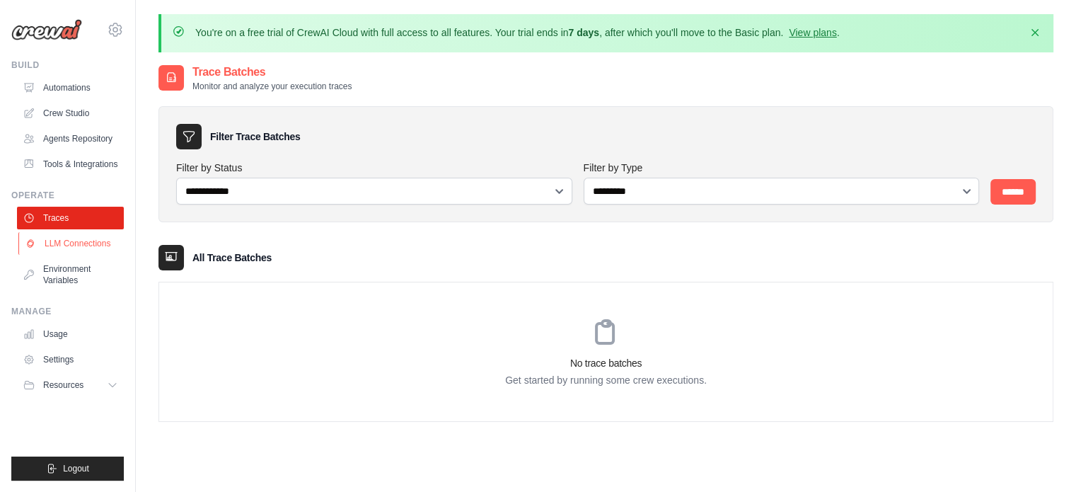
click at [63, 248] on link "LLM Connections" at bounding box center [71, 243] width 107 height 23
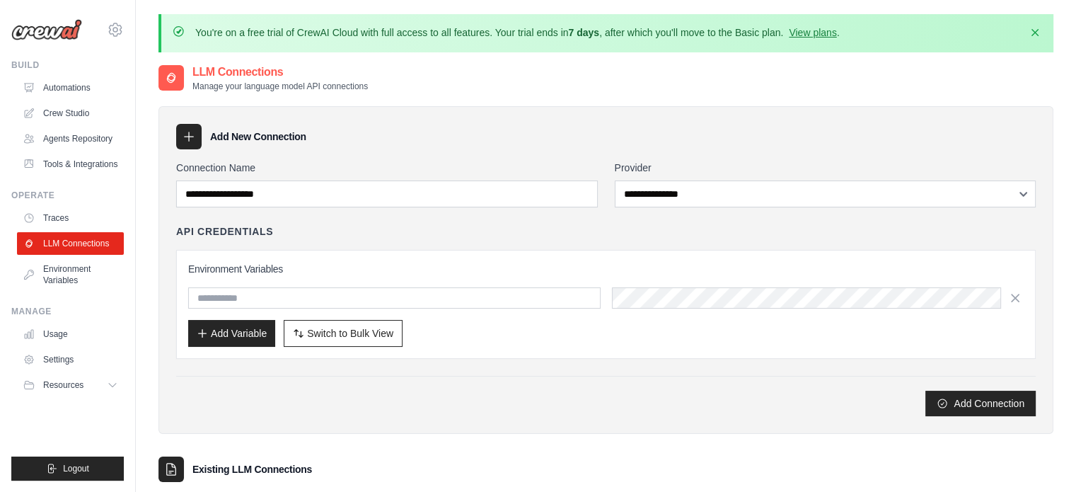
scroll to position [103, 0]
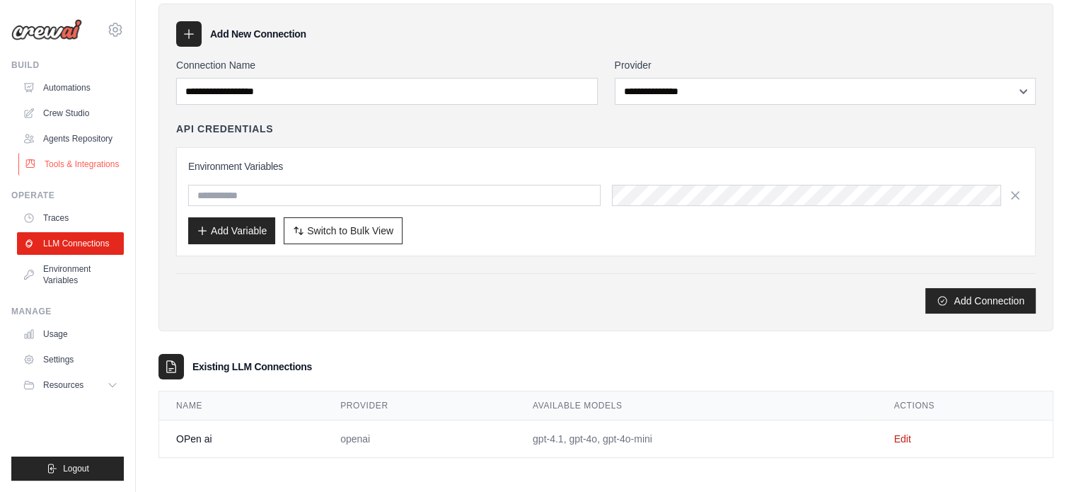
click at [65, 163] on link "Tools & Integrations" at bounding box center [71, 164] width 107 height 23
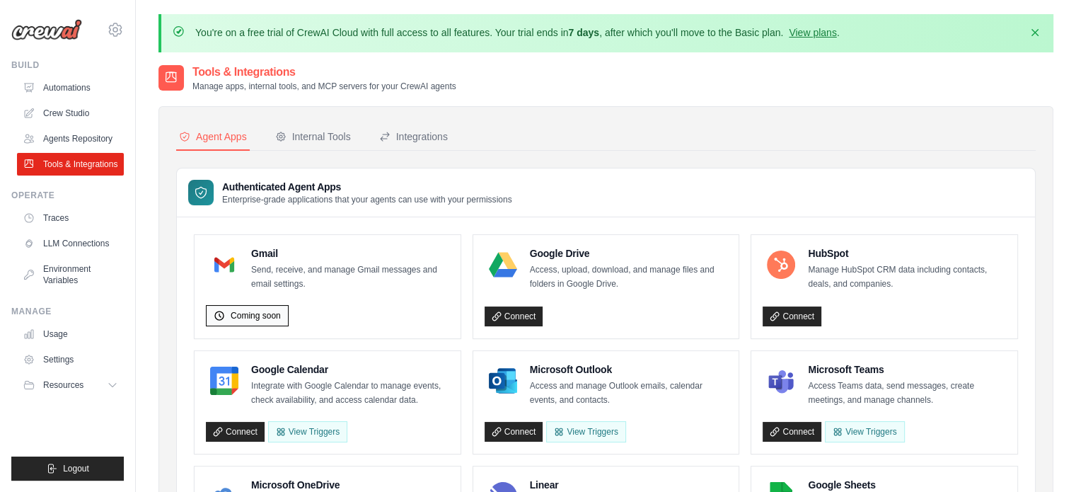
click at [270, 312] on span "Coming soon" at bounding box center [256, 315] width 50 height 11
click at [248, 434] on link "Connect" at bounding box center [235, 432] width 59 height 20
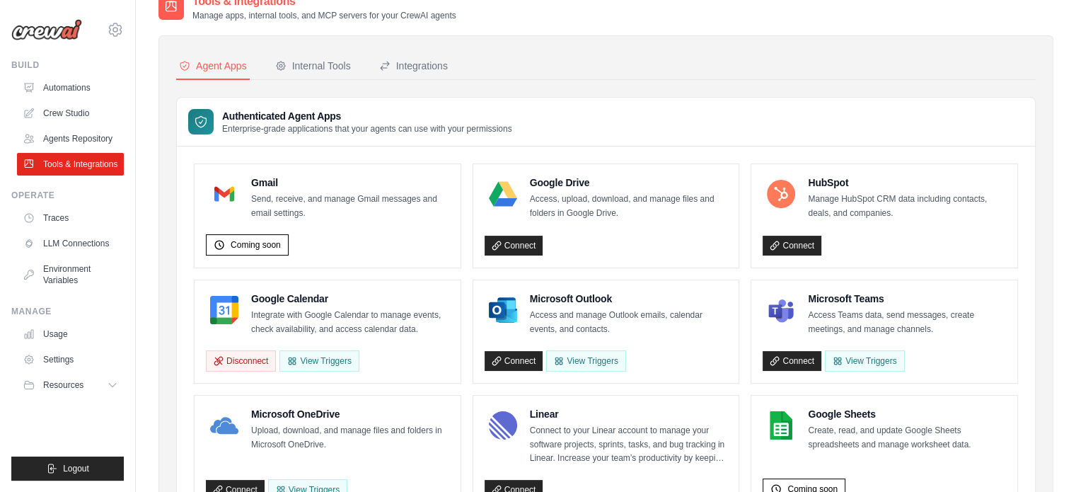
scroll to position [142, 0]
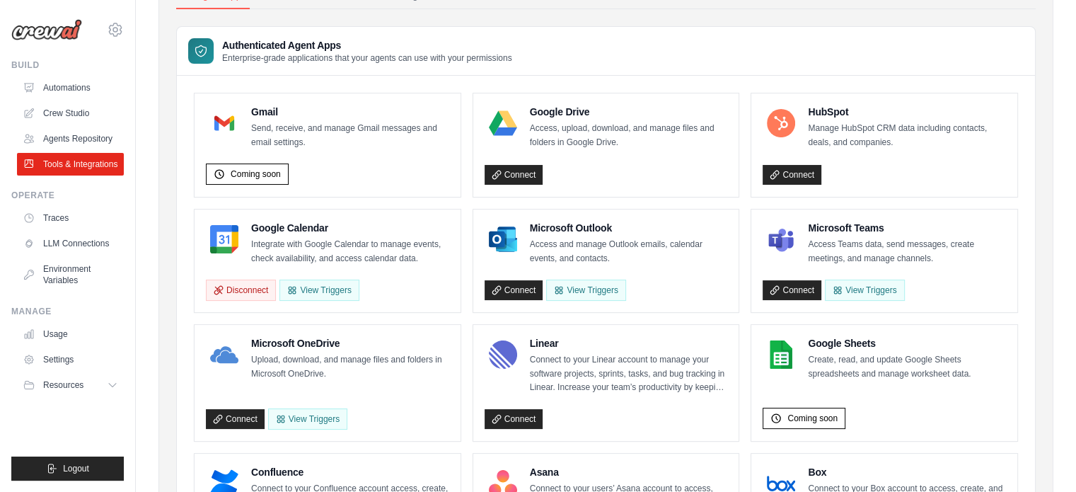
click at [516, 284] on link "Connect" at bounding box center [514, 290] width 59 height 20
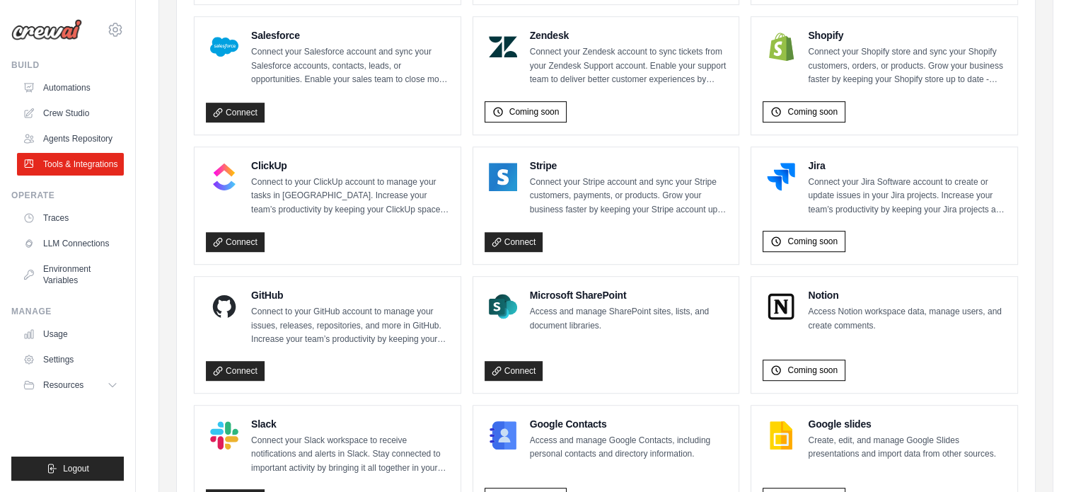
scroll to position [778, 0]
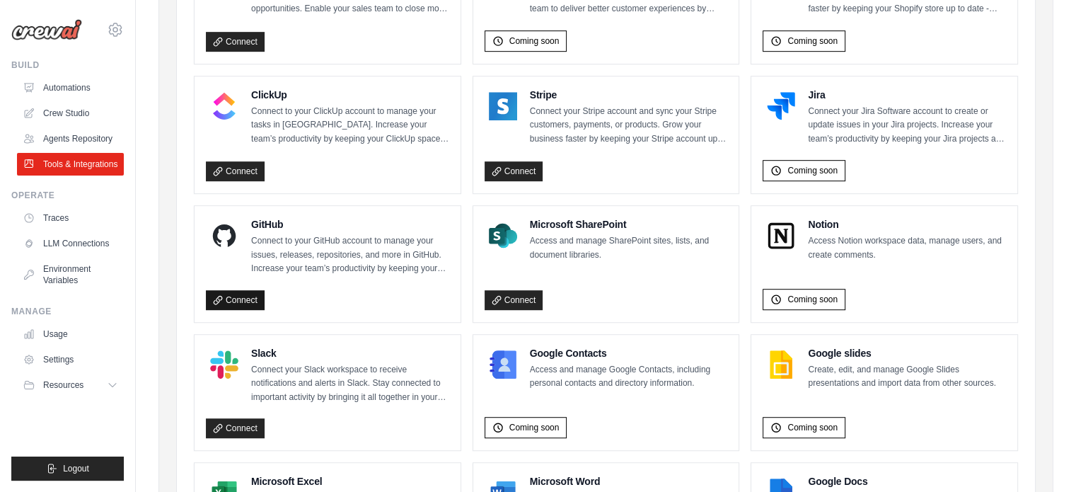
click at [229, 296] on link "Connect" at bounding box center [235, 300] width 59 height 20
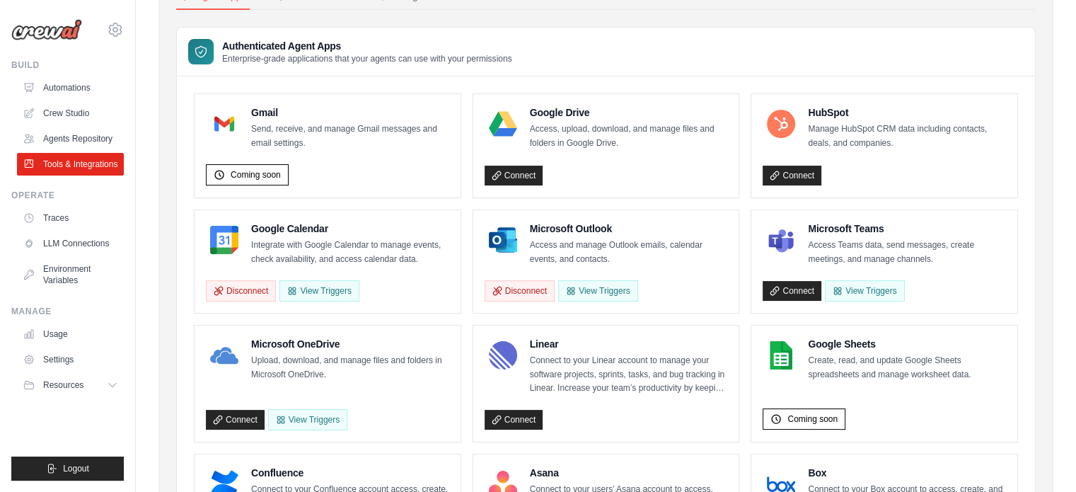
scroll to position [70, 0]
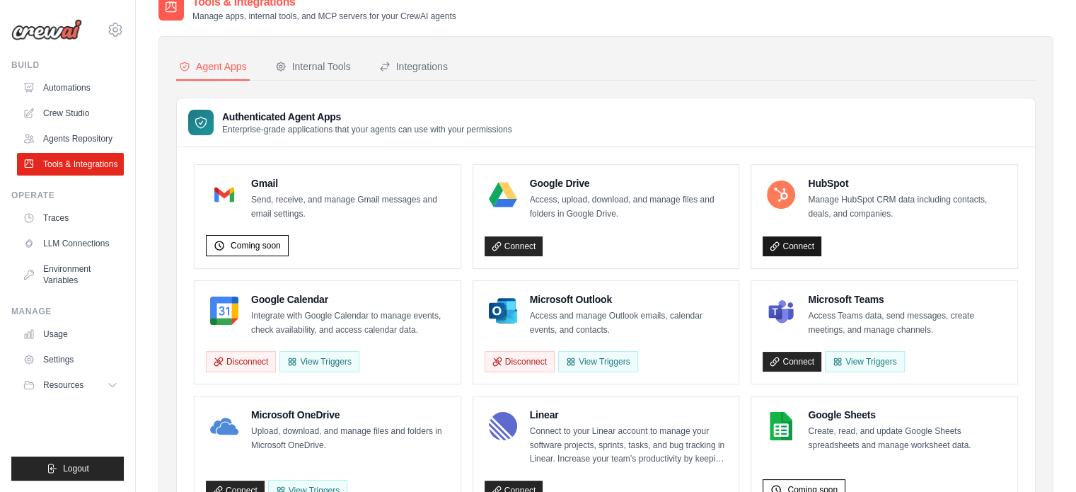
click at [784, 243] on link "Connect" at bounding box center [792, 246] width 59 height 20
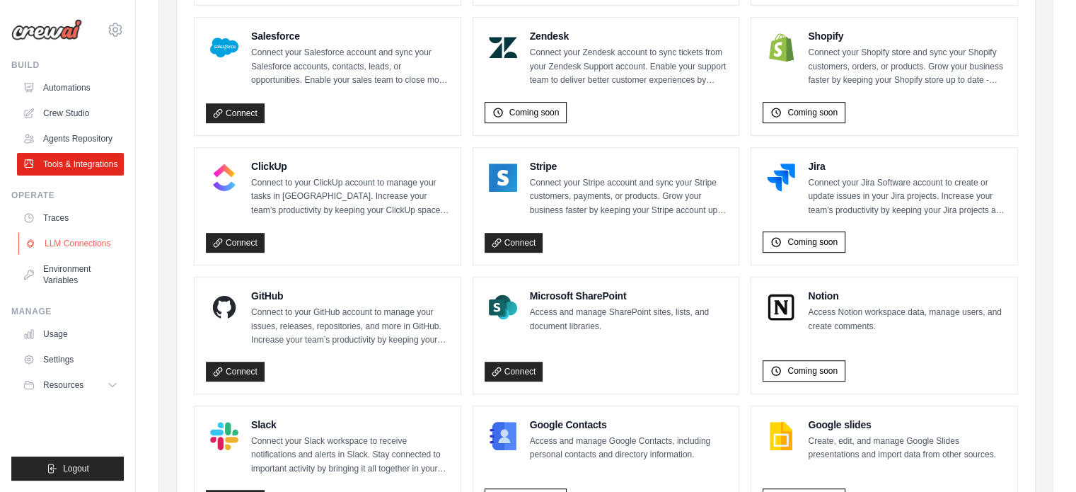
scroll to position [565, 0]
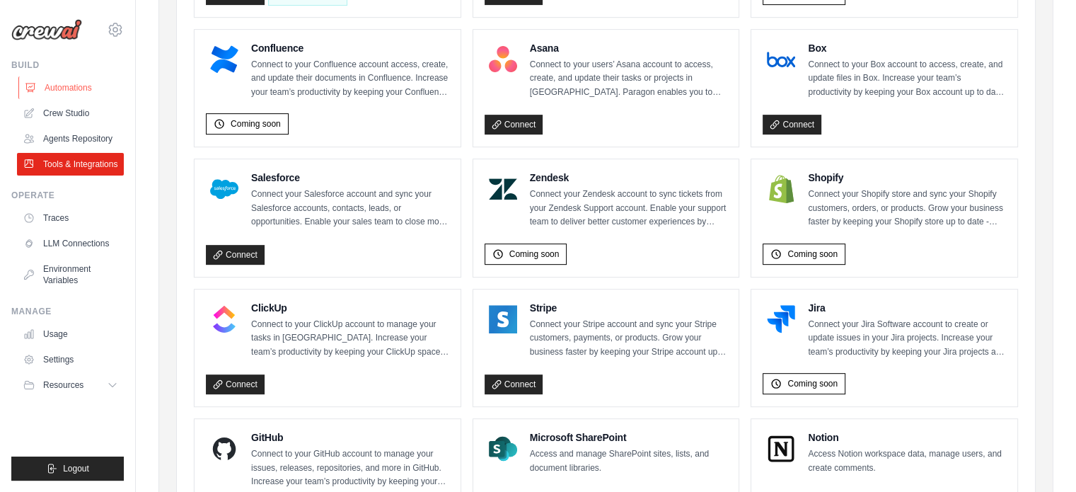
click at [71, 89] on link "Automations" at bounding box center [71, 87] width 107 height 23
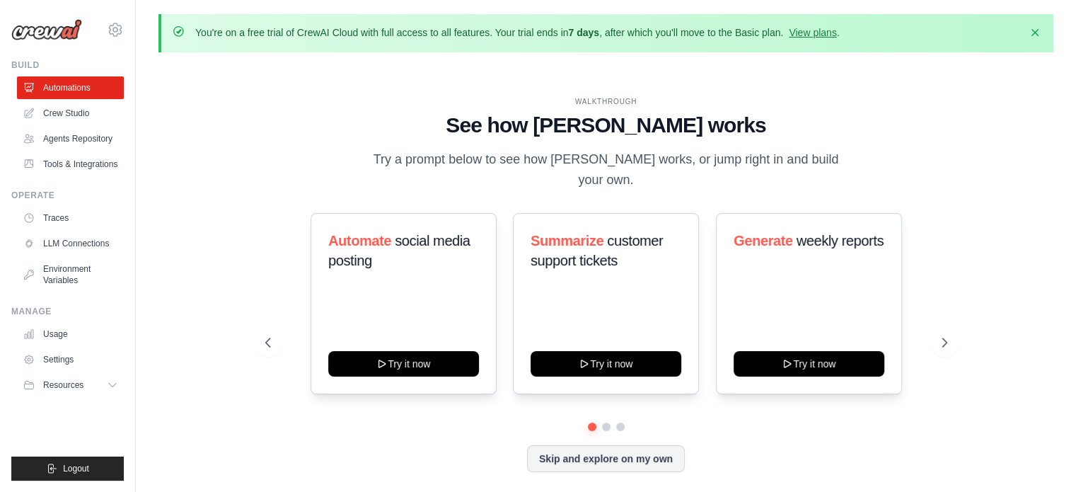
scroll to position [49, 0]
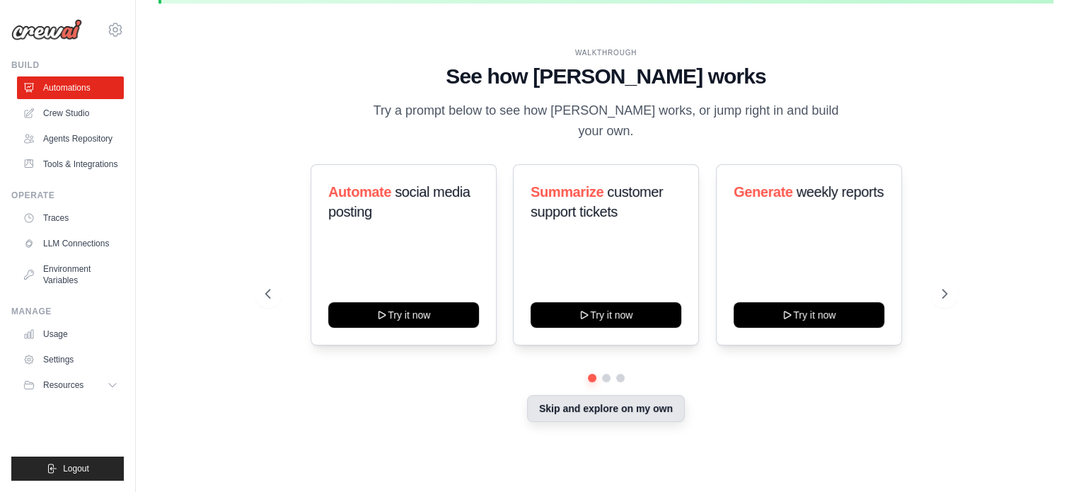
click at [648, 401] on button "Skip and explore on my own" at bounding box center [606, 408] width 158 height 27
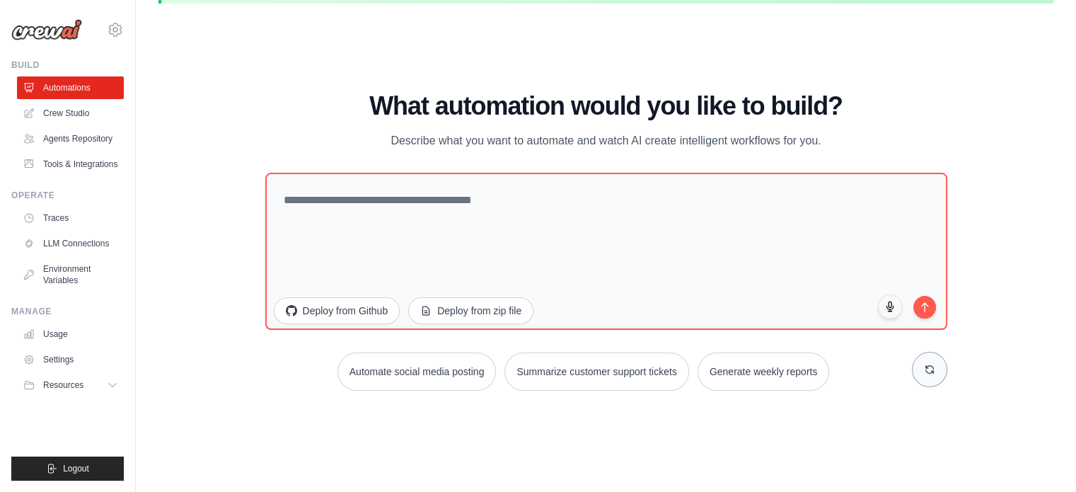
click at [931, 374] on button at bounding box center [929, 369] width 35 height 35
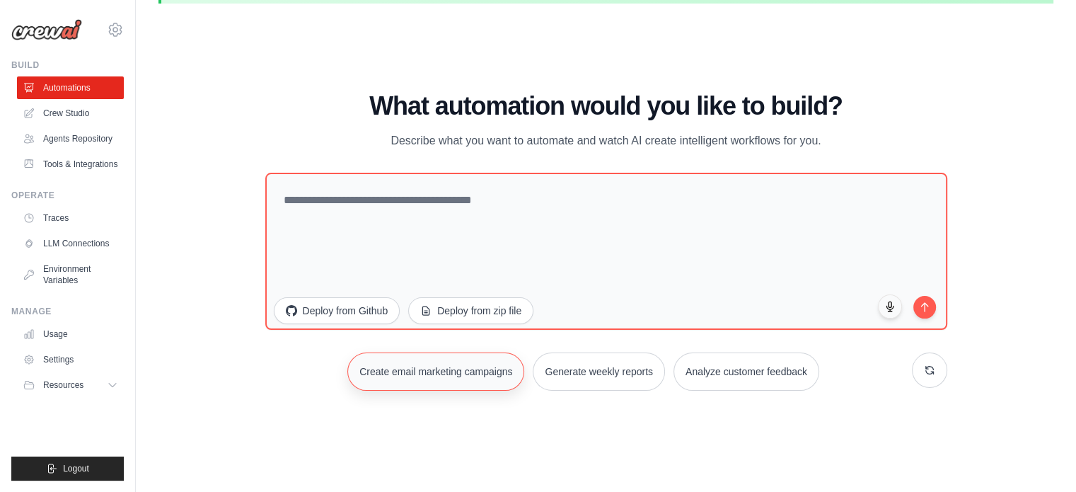
click at [413, 376] on button "Create email marketing campaigns" at bounding box center [435, 371] width 177 height 38
click at [926, 305] on icon "submit" at bounding box center [924, 303] width 12 height 12
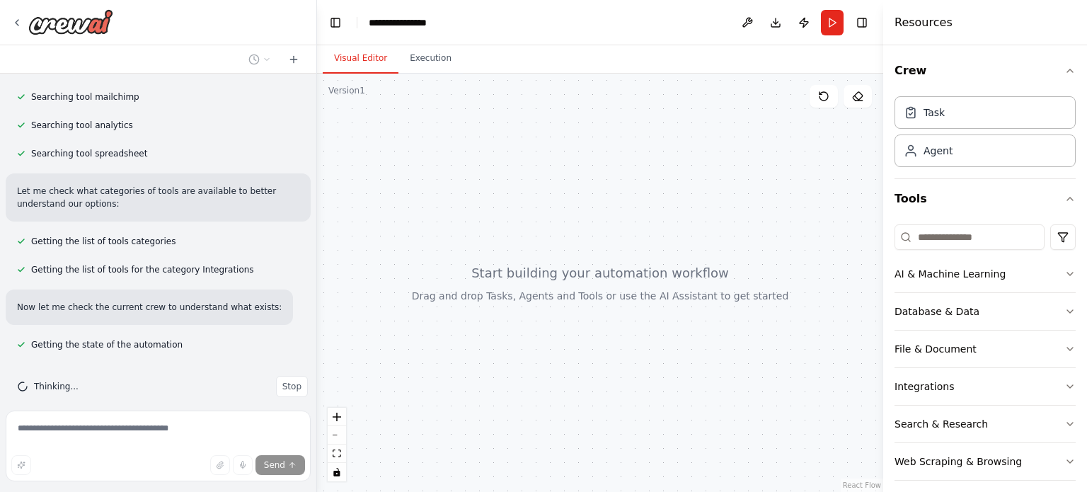
scroll to position [161, 0]
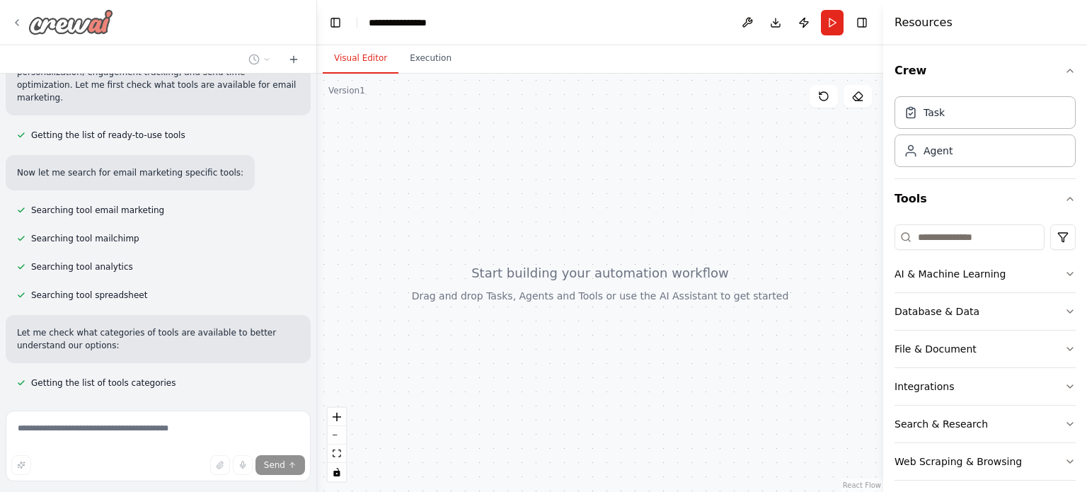
click at [23, 22] on div at bounding box center [62, 21] width 102 height 25
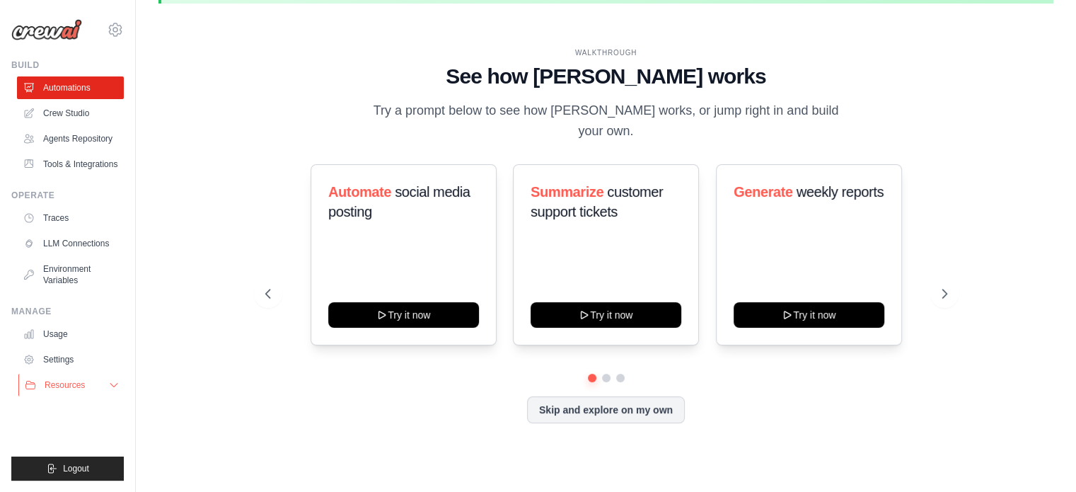
click at [61, 383] on span "Resources" at bounding box center [65, 384] width 40 height 11
click at [108, 391] on icon at bounding box center [113, 384] width 11 height 11
click at [98, 386] on button "Resources" at bounding box center [71, 385] width 107 height 23
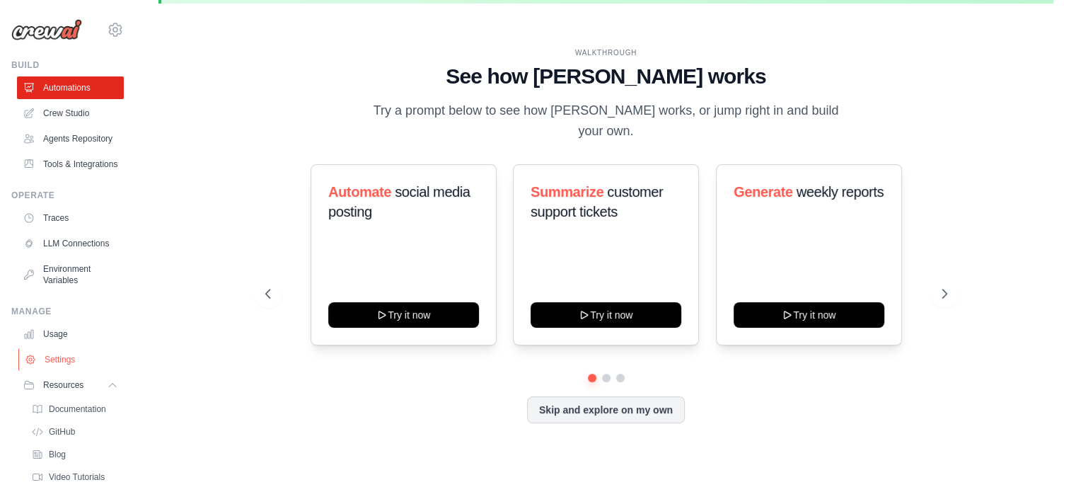
scroll to position [67, 0]
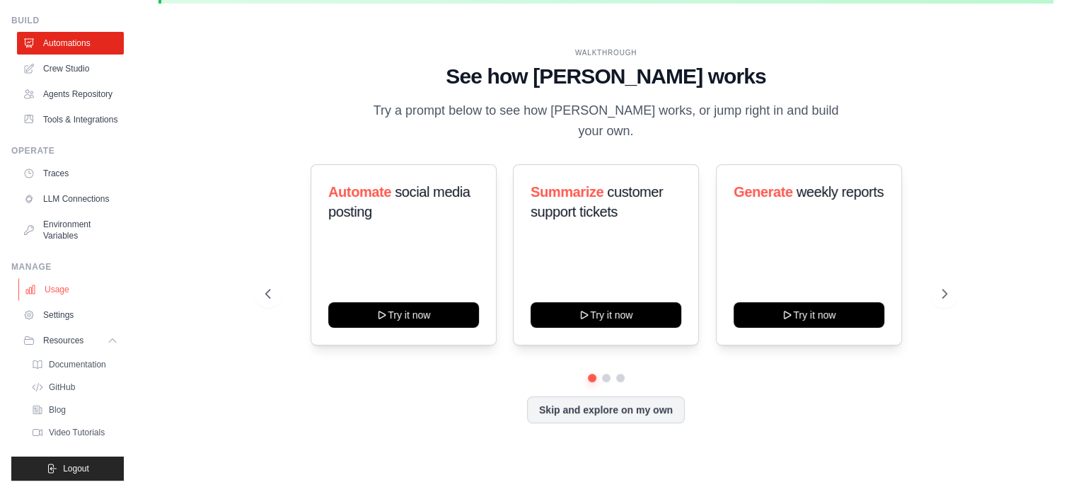
click at [53, 294] on link "Usage" at bounding box center [71, 289] width 107 height 23
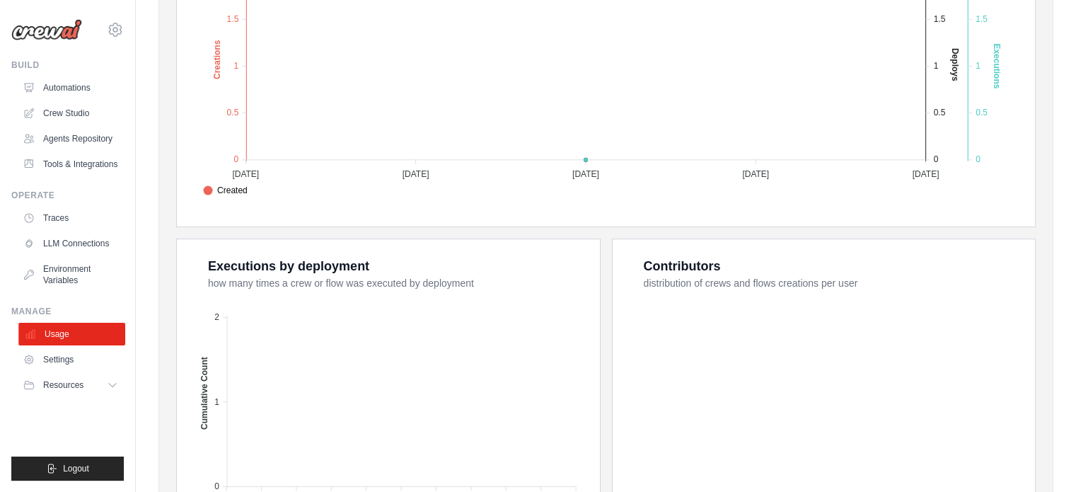
scroll to position [71, 0]
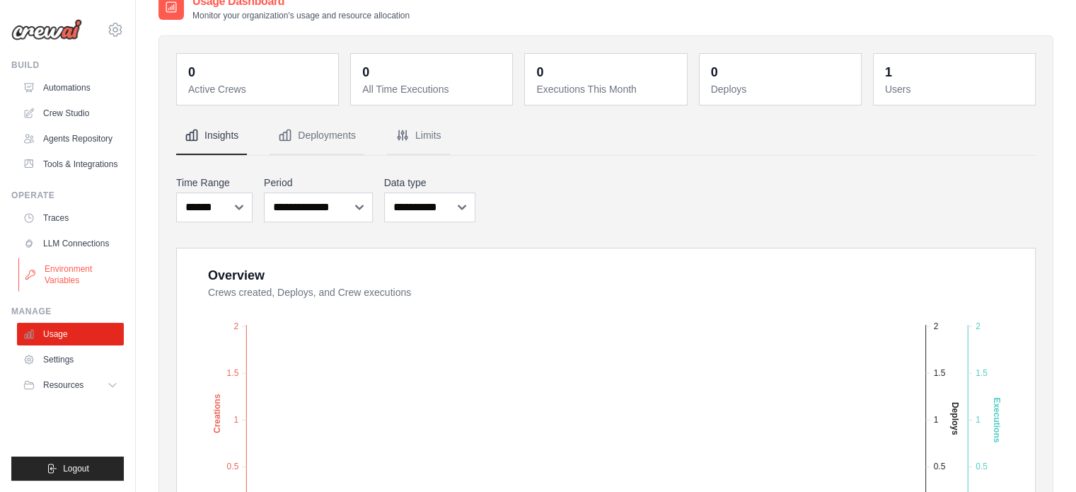
click at [65, 284] on link "Environment Variables" at bounding box center [71, 275] width 107 height 34
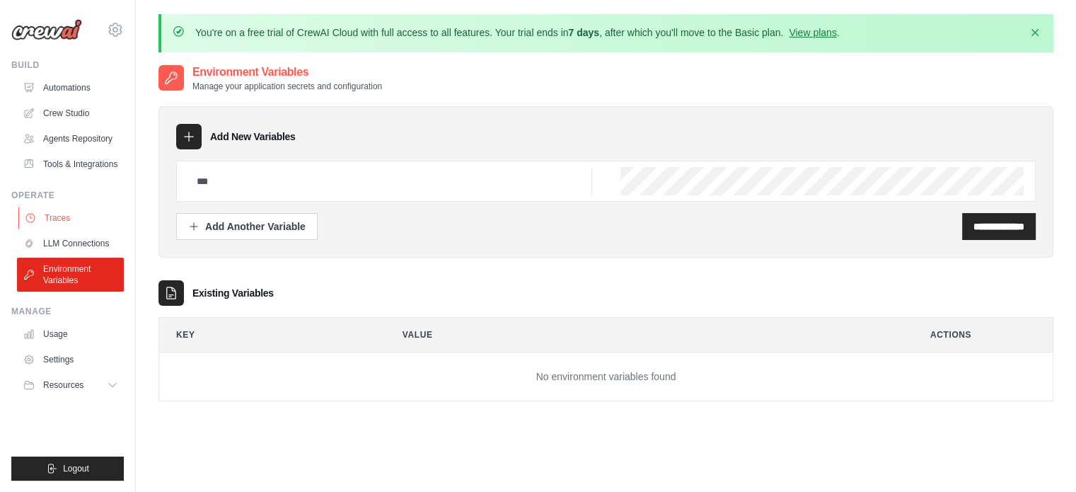
click at [51, 221] on link "Traces" at bounding box center [71, 218] width 107 height 23
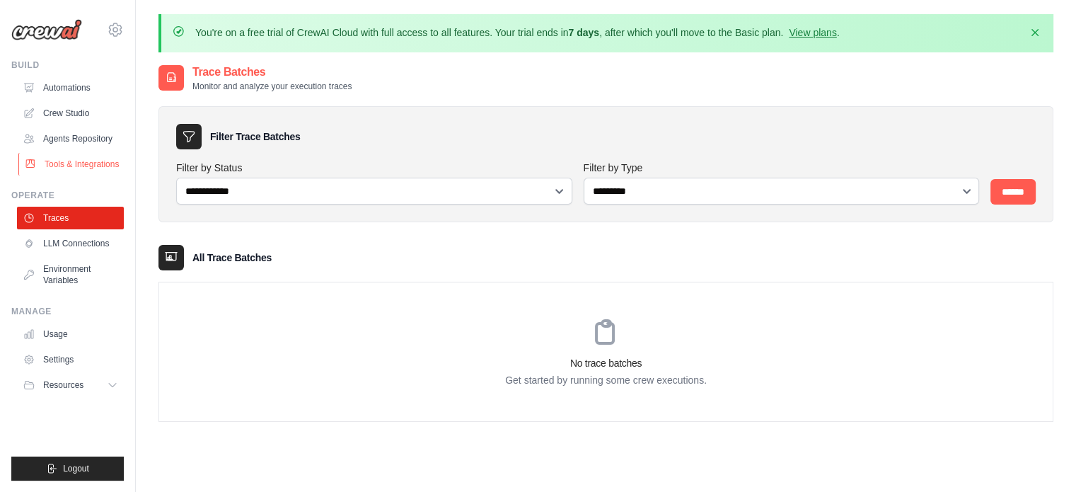
click at [88, 163] on link "Tools & Integrations" at bounding box center [71, 164] width 107 height 23
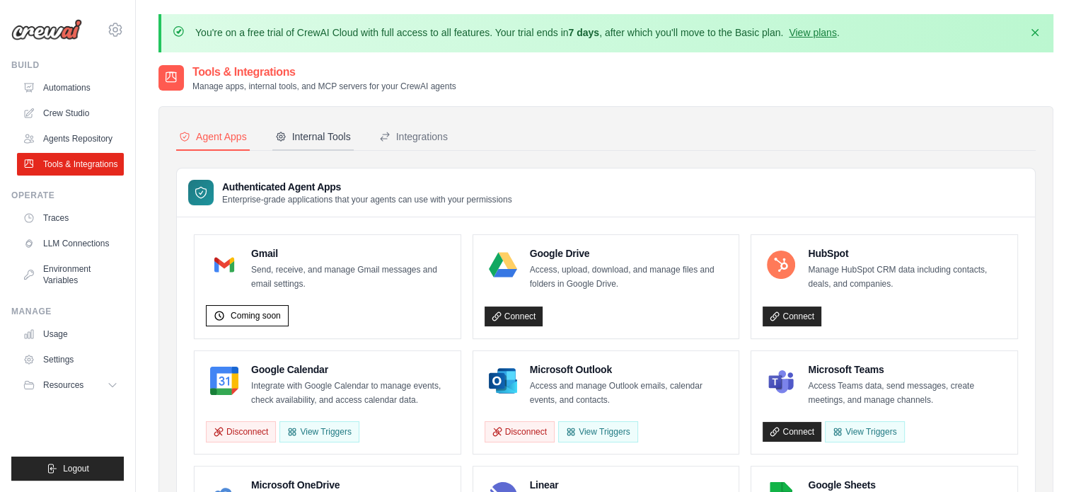
click at [316, 132] on div "Internal Tools" at bounding box center [313, 136] width 76 height 14
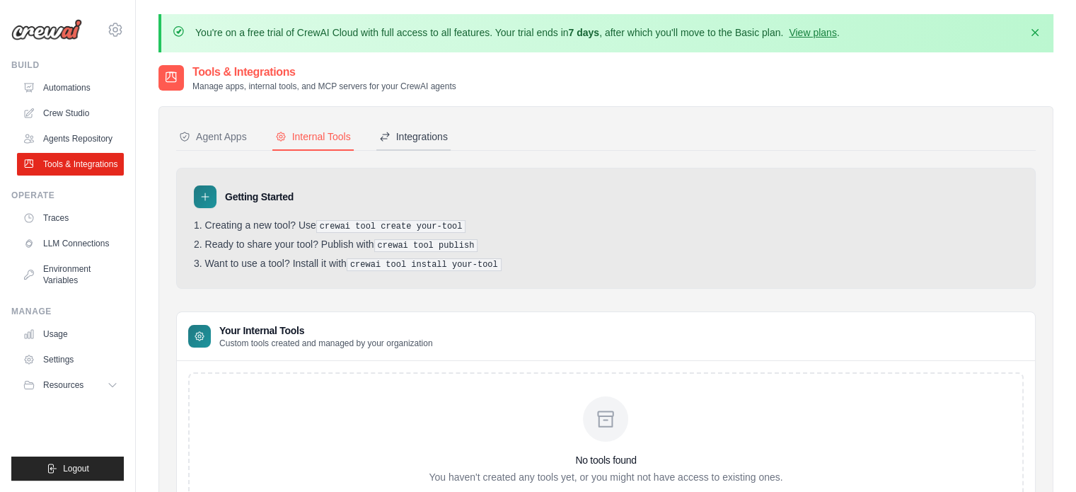
click at [442, 137] on div "Integrations" at bounding box center [413, 136] width 69 height 14
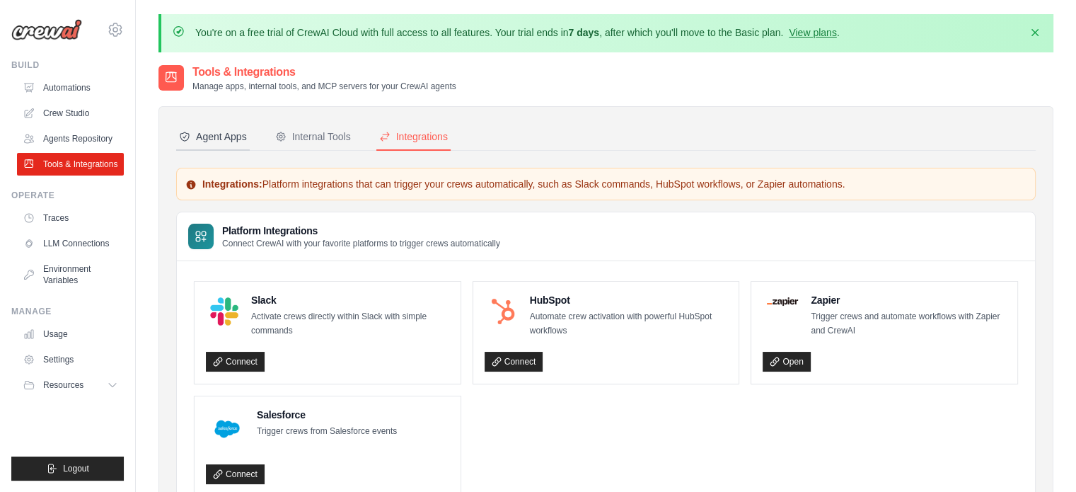
click at [209, 138] on div "Agent Apps" at bounding box center [213, 136] width 68 height 14
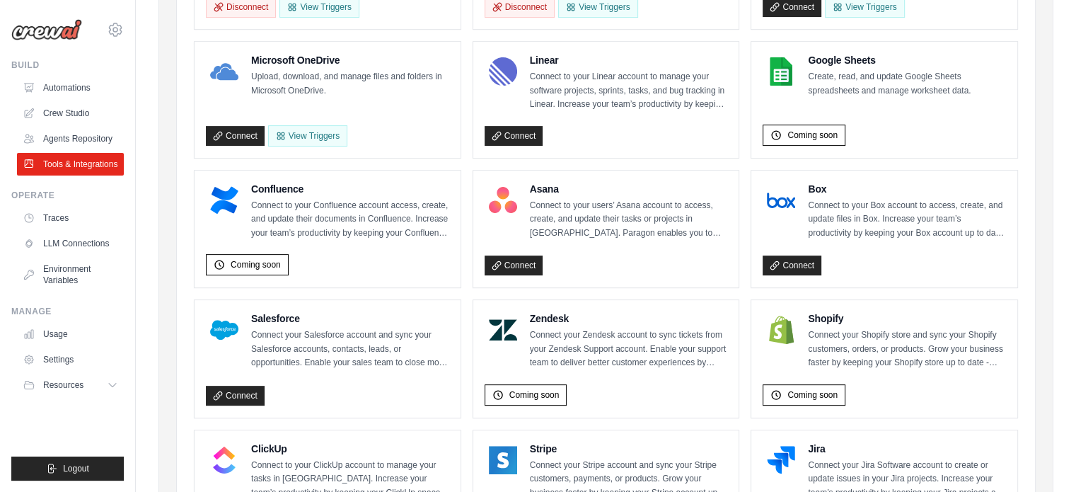
scroll to position [495, 0]
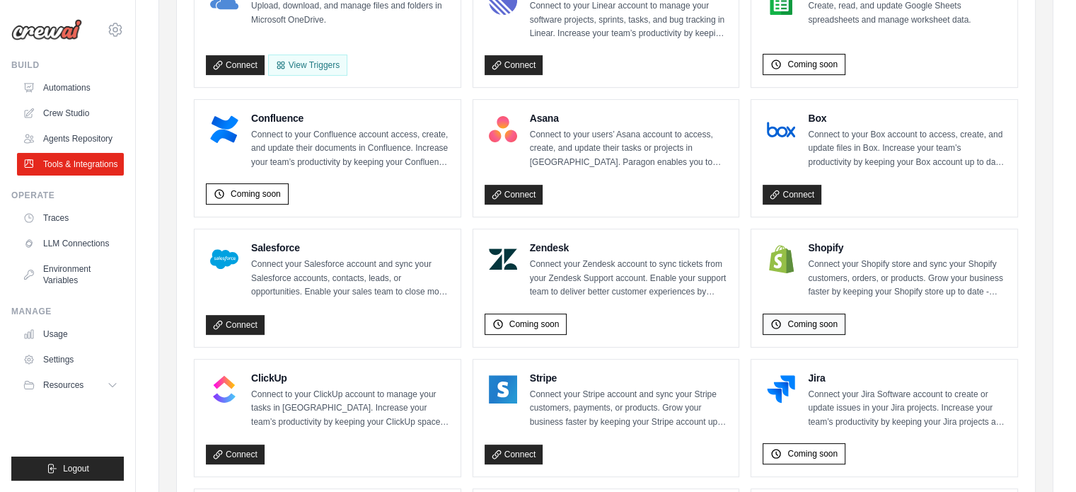
click at [817, 323] on span "Coming soon" at bounding box center [813, 323] width 50 height 11
click at [797, 260] on div at bounding box center [781, 259] width 37 height 37
click at [91, 146] on link "Agents Repository" at bounding box center [71, 138] width 107 height 23
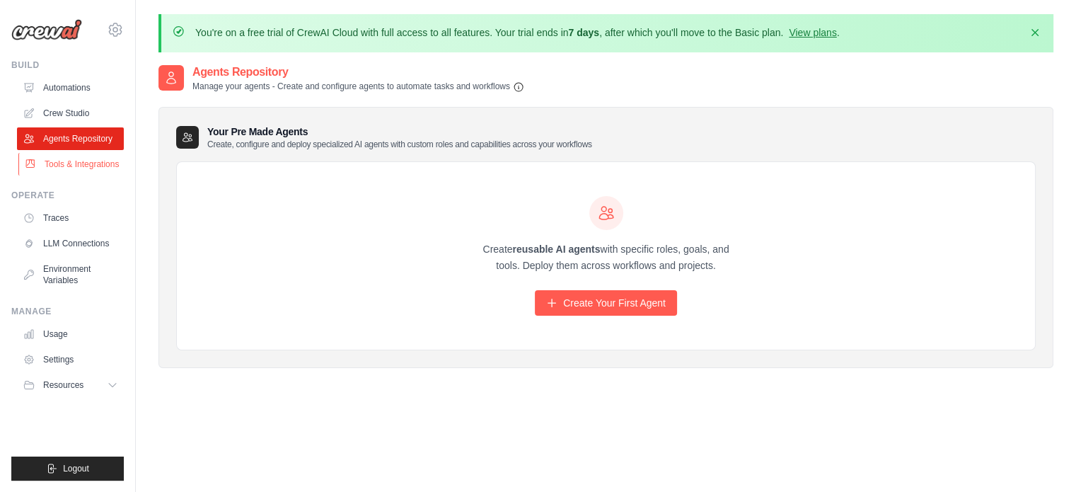
click at [79, 168] on link "Tools & Integrations" at bounding box center [71, 164] width 107 height 23
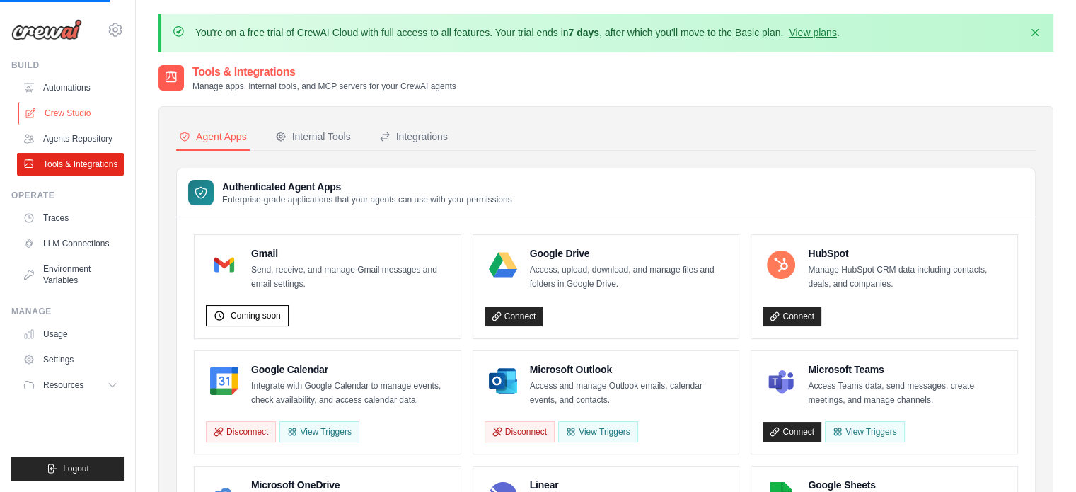
click at [76, 113] on link "Crew Studio" at bounding box center [71, 113] width 107 height 23
click at [73, 118] on link "Crew Studio" at bounding box center [71, 113] width 107 height 23
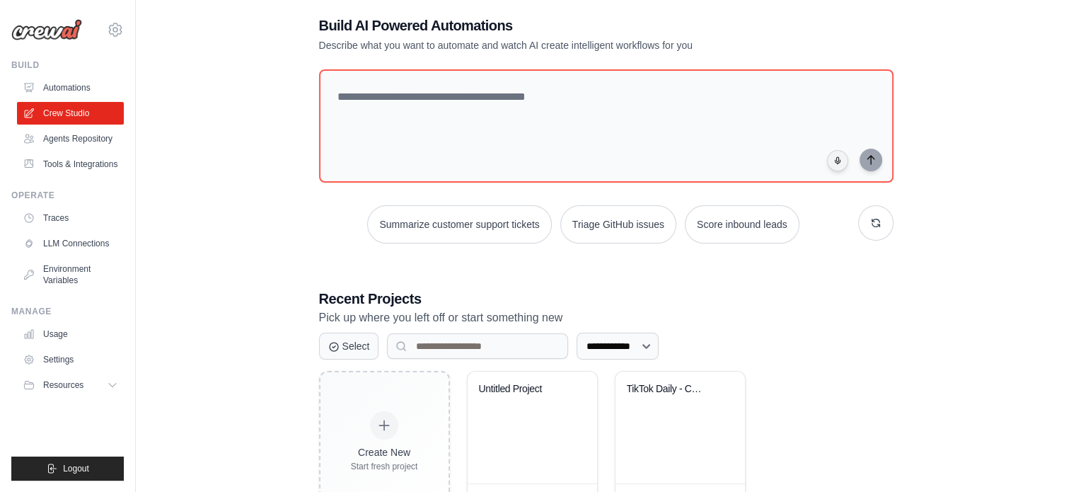
scroll to position [127, 0]
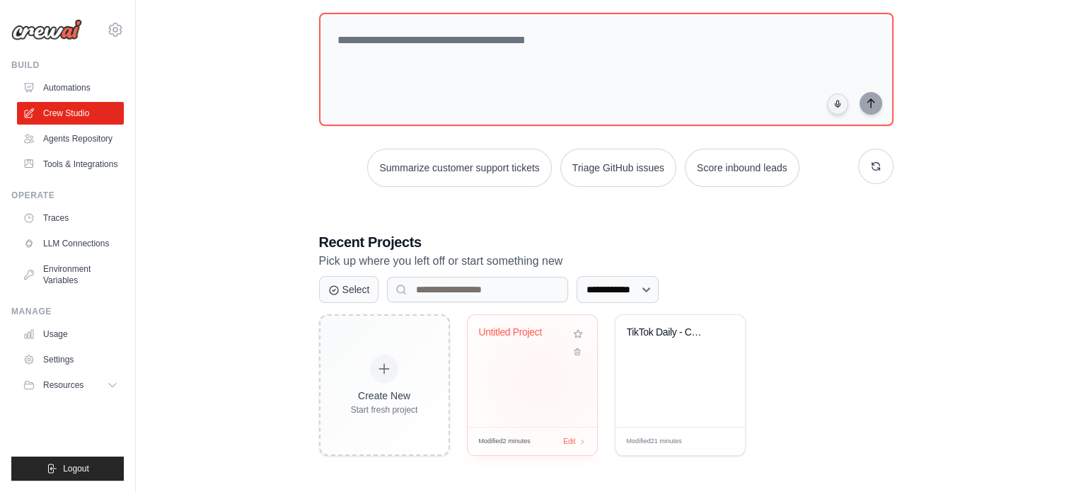
click at [541, 380] on div "Untitled Project" at bounding box center [532, 371] width 129 height 112
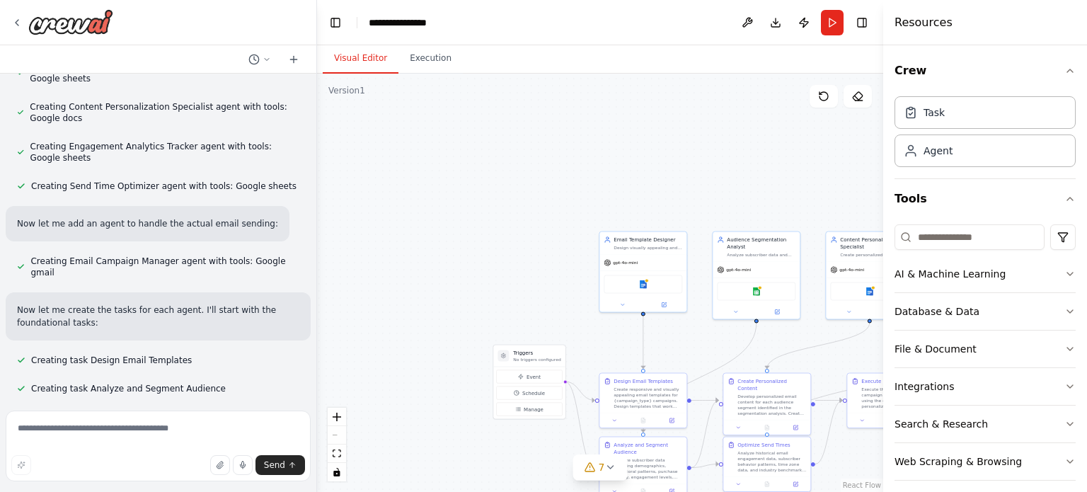
scroll to position [1082, 0]
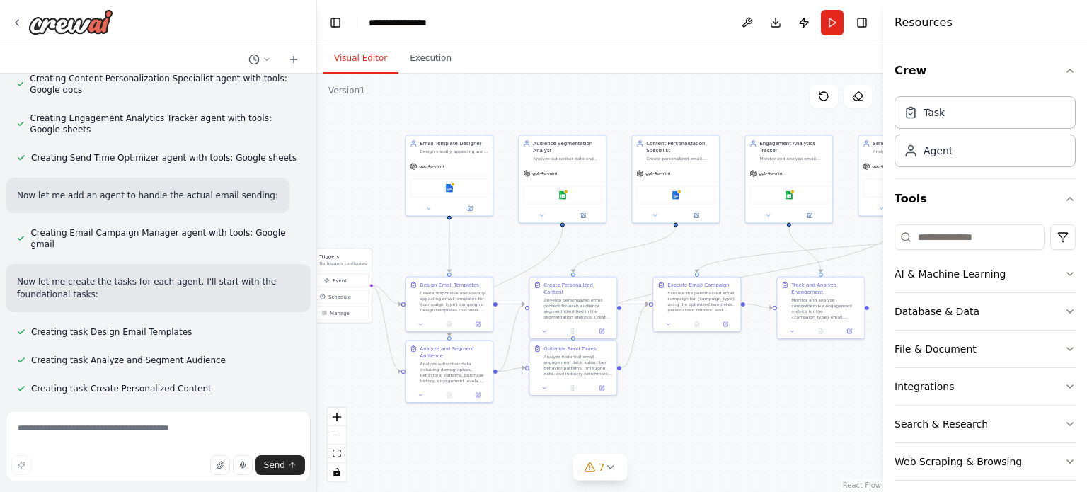
drag, startPoint x: 612, startPoint y: 404, endPoint x: 371, endPoint y: 265, distance: 278.3
click at [371, 266] on div ".deletable-edge-delete-btn { width: 20px; height: 20px; border: 0px solid #ffff…" at bounding box center [600, 283] width 566 height 418
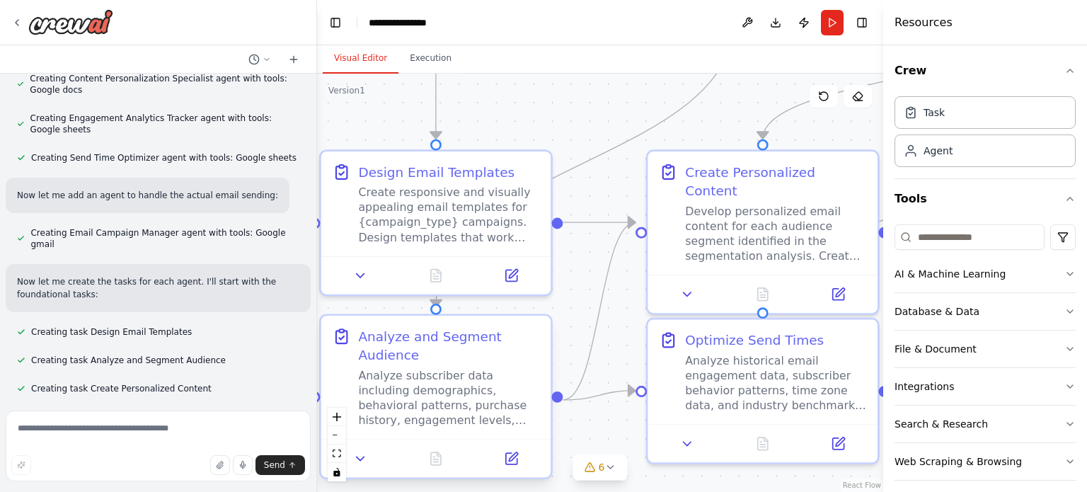
scroll to position [1158, 0]
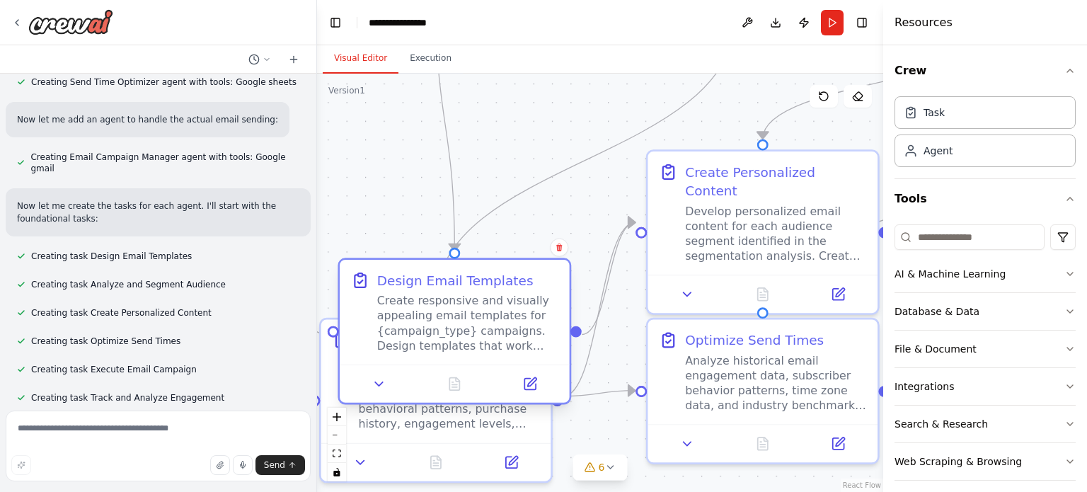
drag, startPoint x: 558, startPoint y: 381, endPoint x: 557, endPoint y: 457, distance: 76.4
click at [557, 404] on div "Design Email Templates Create responsive and visually appealing email templates…" at bounding box center [455, 331] width 234 height 146
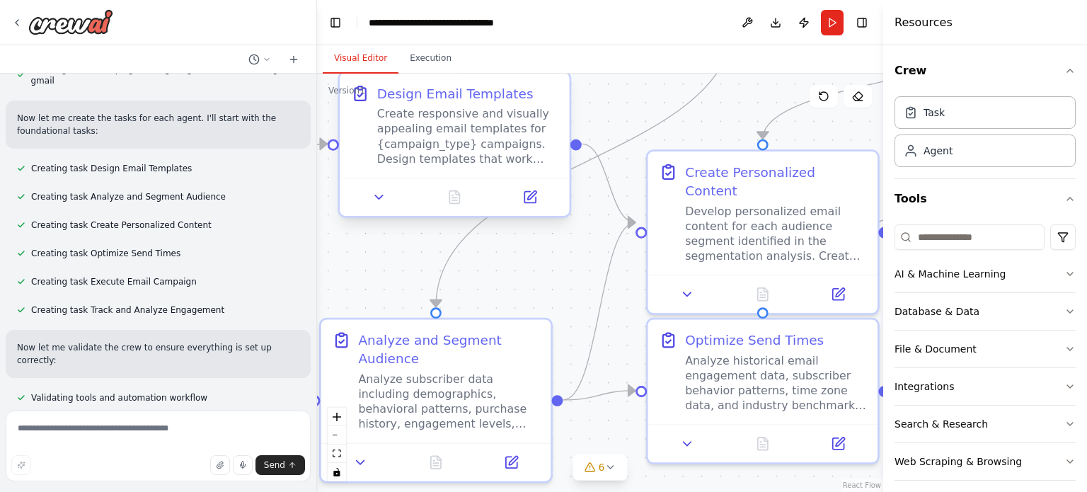
drag, startPoint x: 539, startPoint y: 421, endPoint x: 535, endPoint y: 180, distance: 241.3
click at [535, 180] on div at bounding box center [455, 197] width 230 height 38
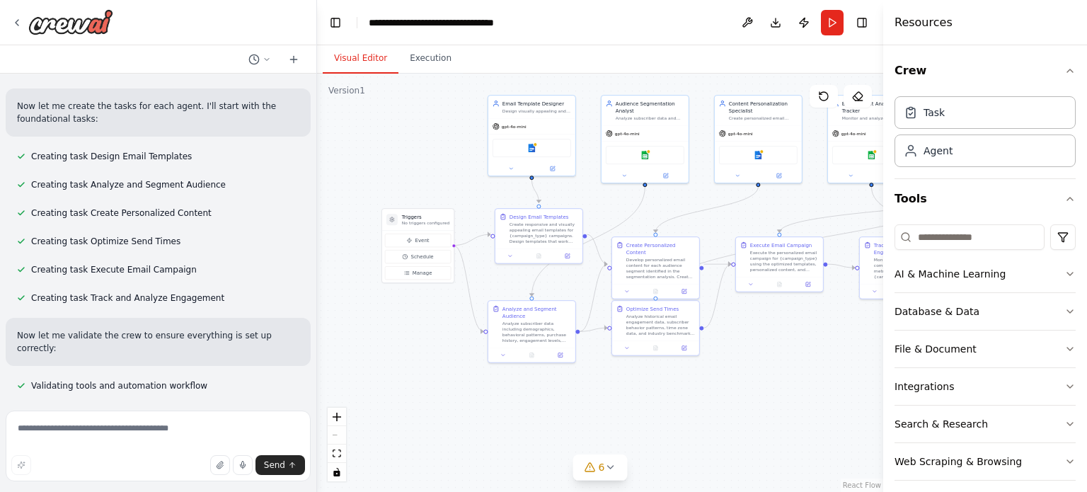
scroll to position [1372, 0]
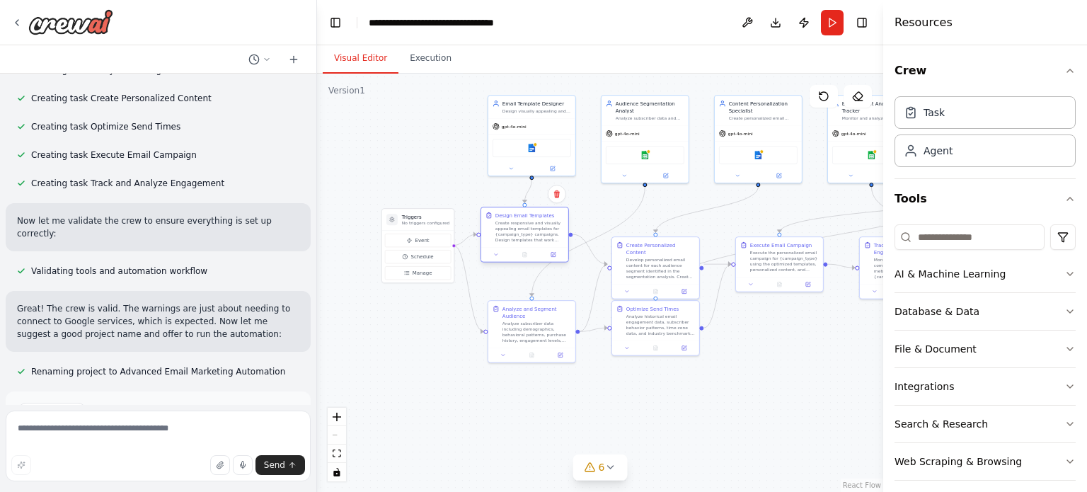
drag, startPoint x: 543, startPoint y: 245, endPoint x: 531, endPoint y: 243, distance: 12.9
click at [531, 243] on div "Design Email Templates Create responsive and visually appealing email templates…" at bounding box center [524, 227] width 87 height 40
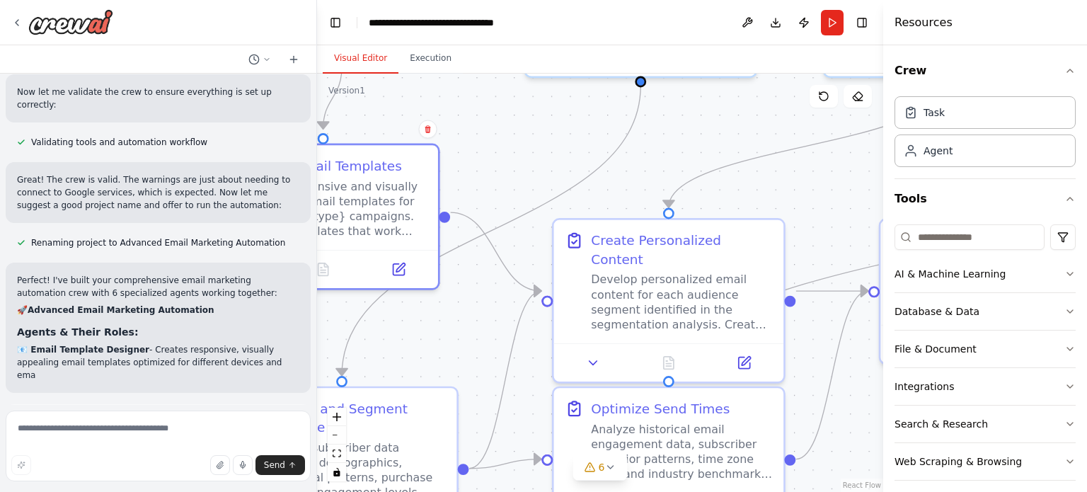
drag, startPoint x: 604, startPoint y: 192, endPoint x: 774, endPoint y: 98, distance: 194.4
click at [774, 98] on div ".deletable-edge-delete-btn { width: 20px; height: 20px; border: 0px solid #ffff…" at bounding box center [600, 283] width 566 height 418
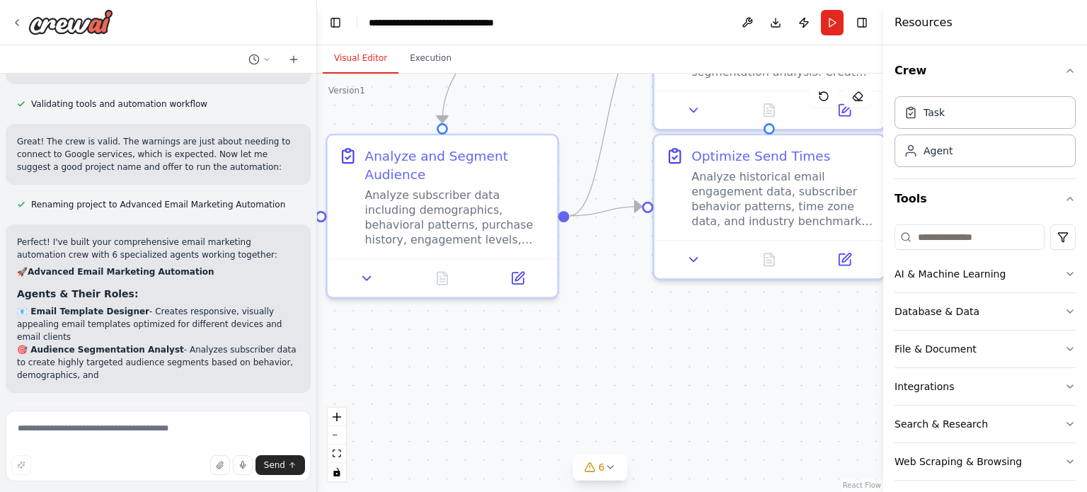
drag, startPoint x: 521, startPoint y: 415, endPoint x: 623, endPoint y: 160, distance: 274.3
click at [623, 160] on div ".deletable-edge-delete-btn { width: 20px; height: 20px; border: 0px solid #ffff…" at bounding box center [600, 283] width 566 height 418
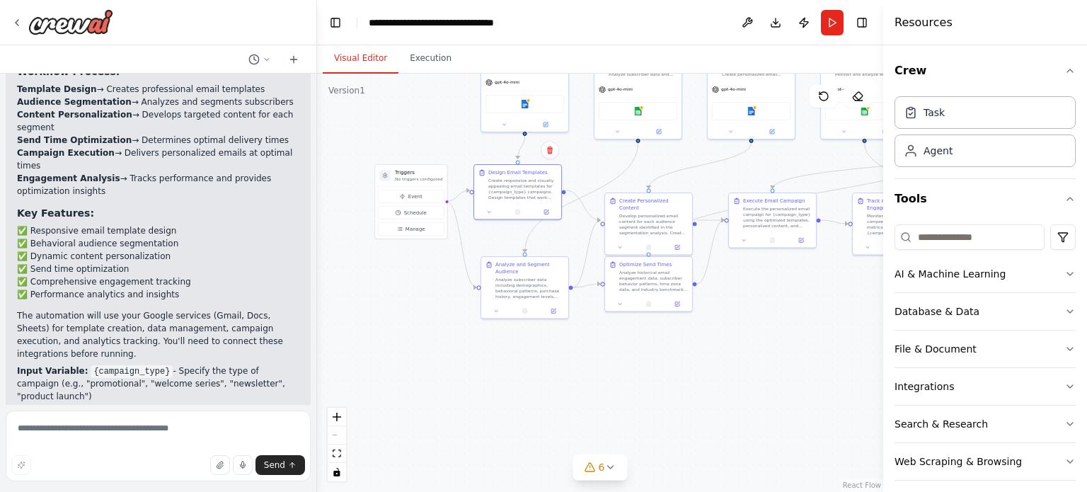
scroll to position [2030, 0]
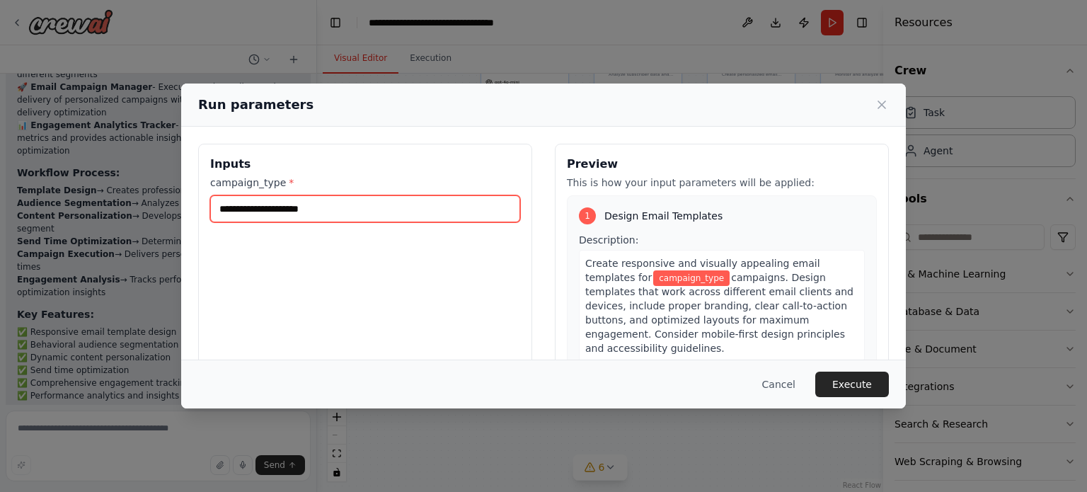
click at [338, 214] on input "campaign_type *" at bounding box center [365, 208] width 310 height 27
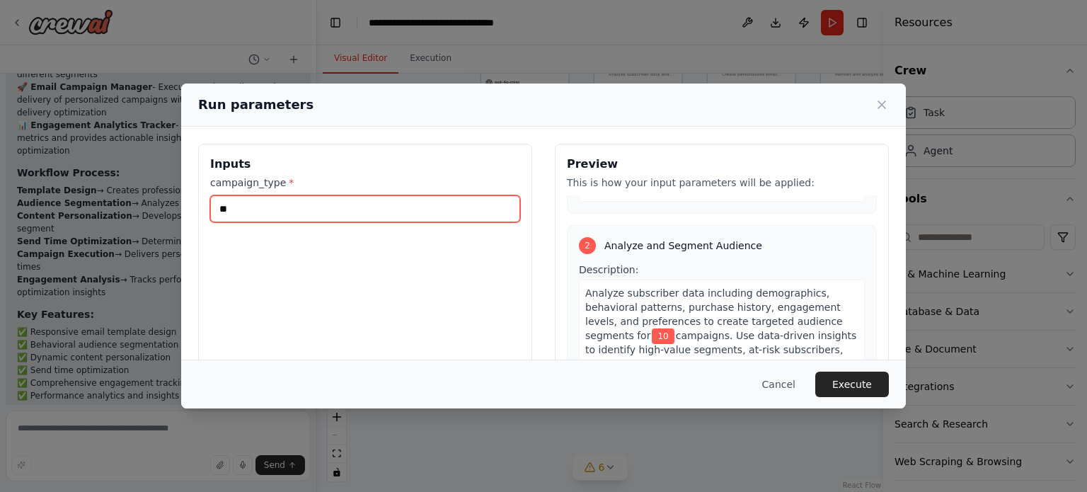
scroll to position [425, 0]
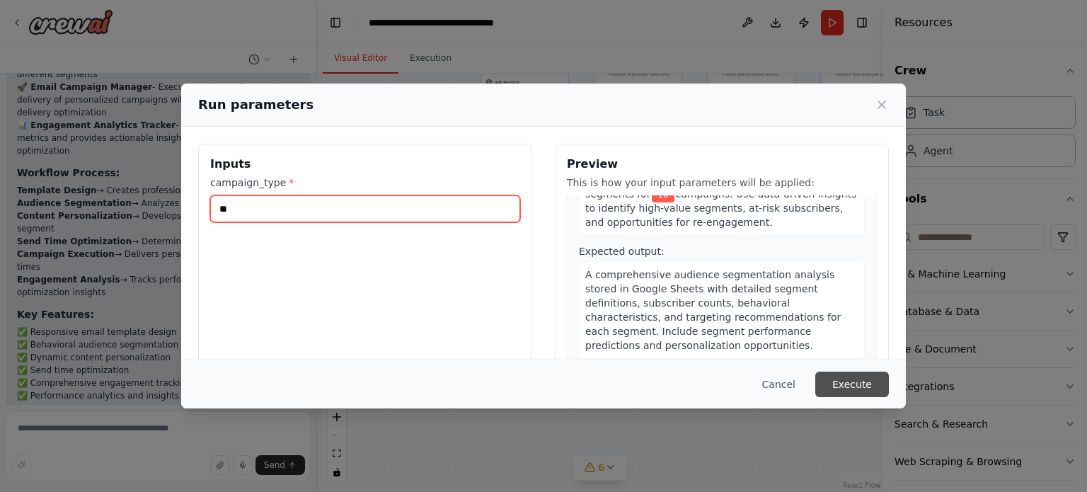
type input "**"
click at [859, 391] on button "Execute" at bounding box center [852, 383] width 74 height 25
